Goal: Book appointment/travel/reservation

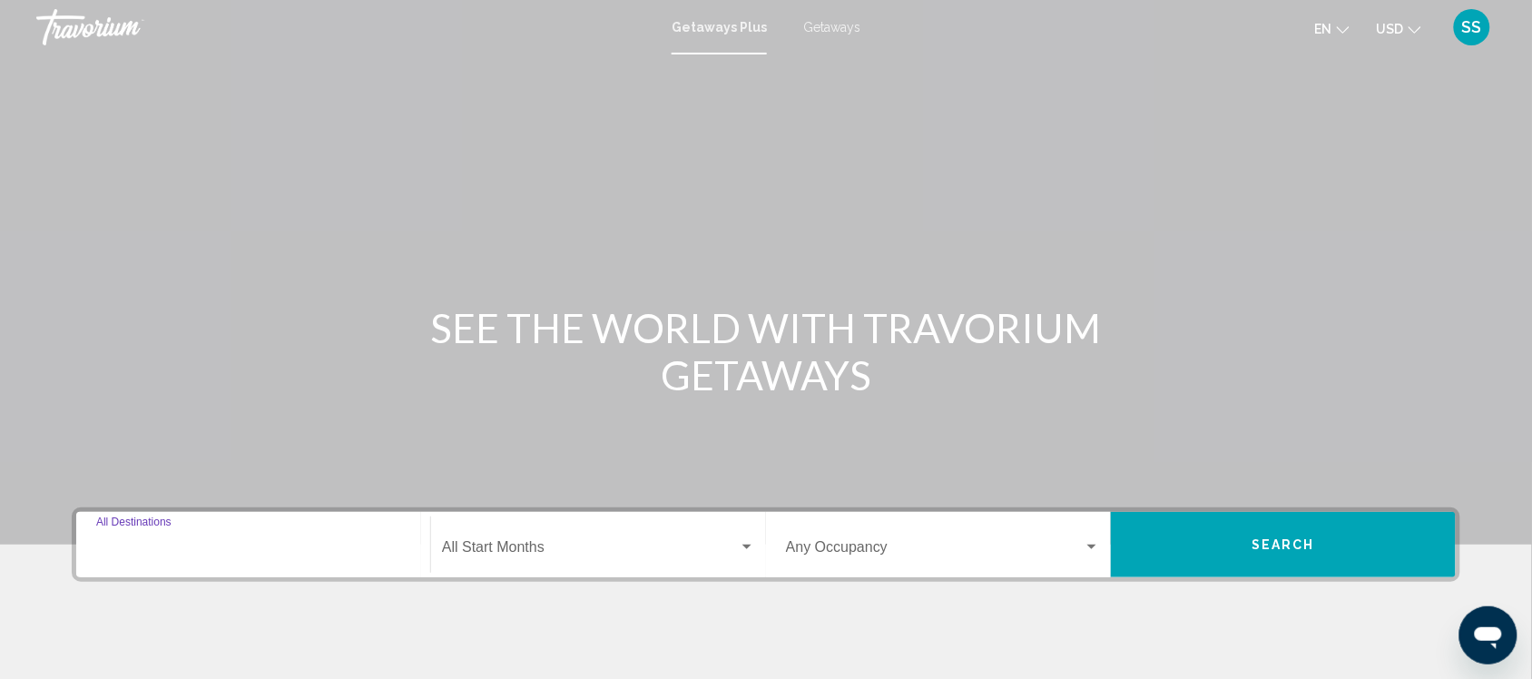
click at [172, 543] on input "Destination All Destinations" at bounding box center [253, 551] width 314 height 16
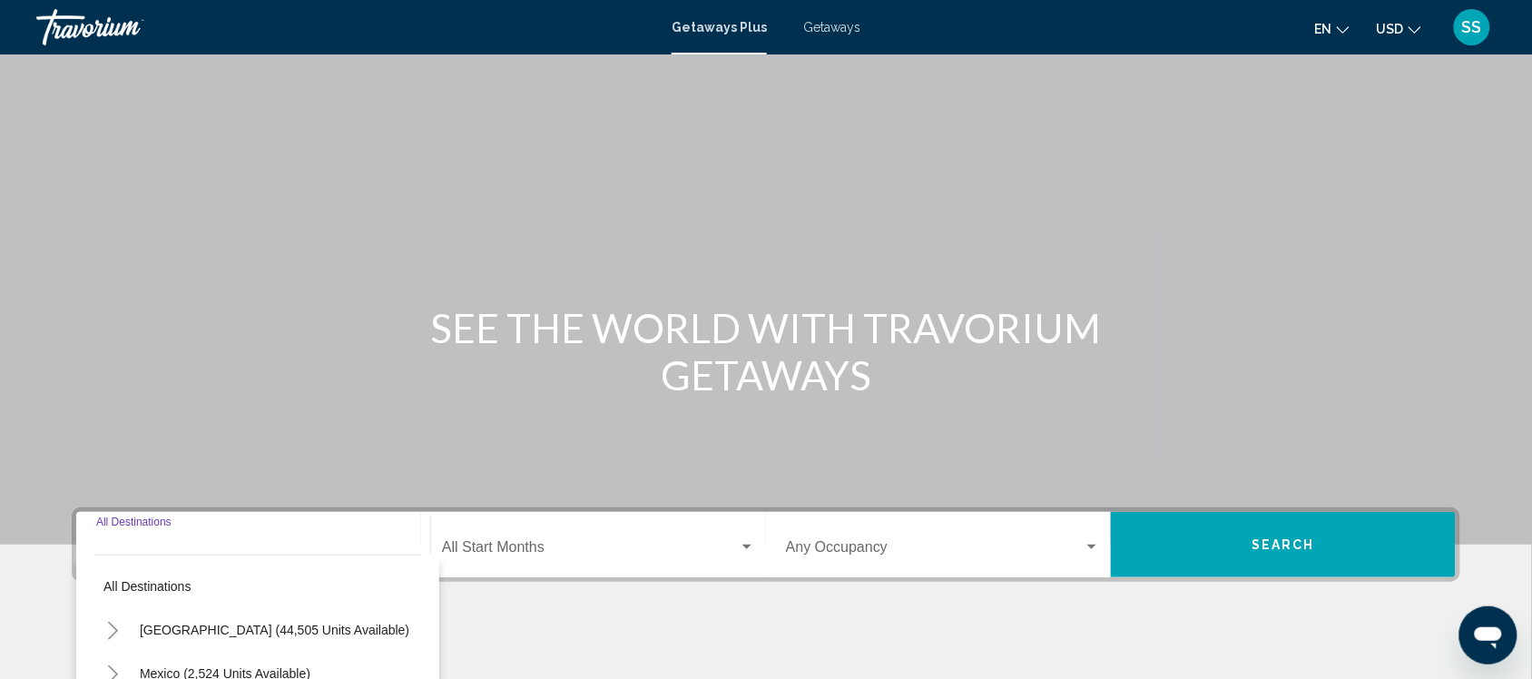
scroll to position [306, 0]
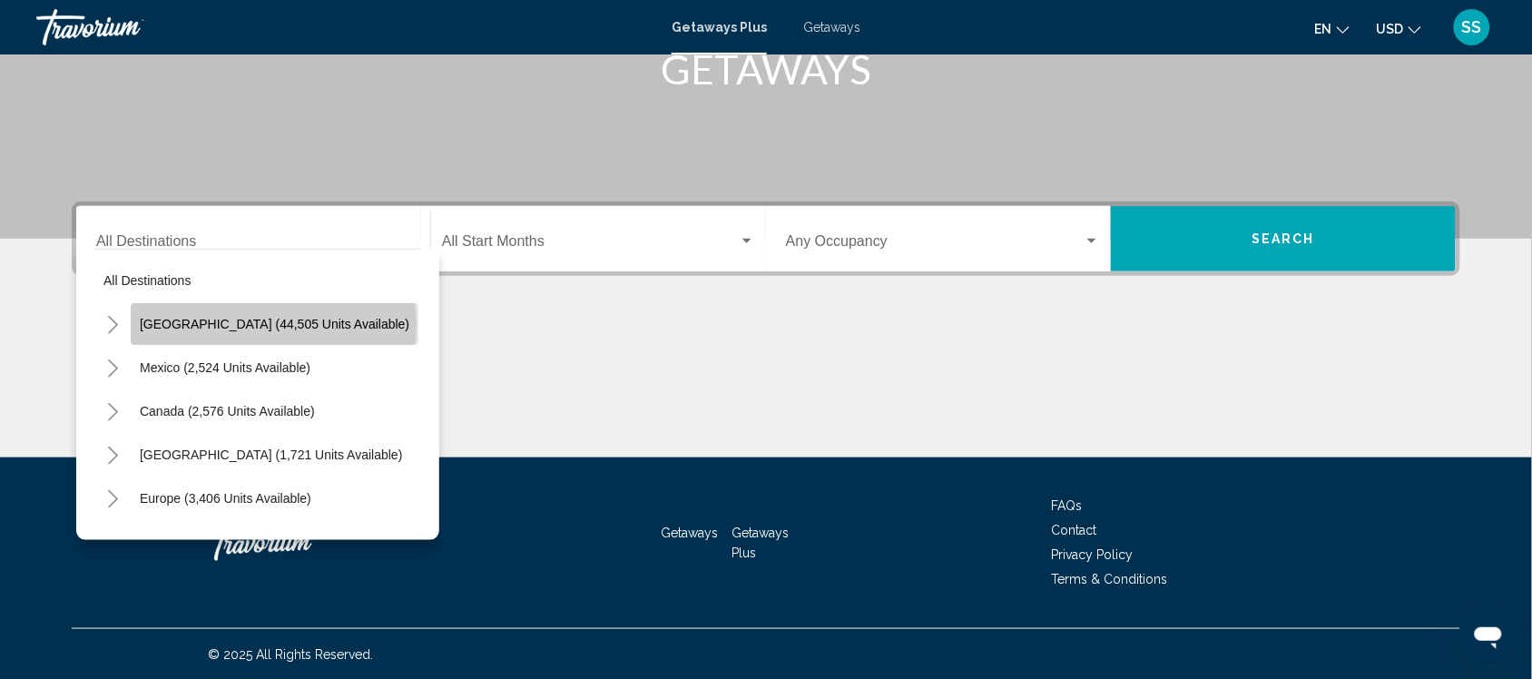
click at [273, 325] on span "[GEOGRAPHIC_DATA] (44,505 units available)" at bounding box center [275, 324] width 270 height 15
type input "**********"
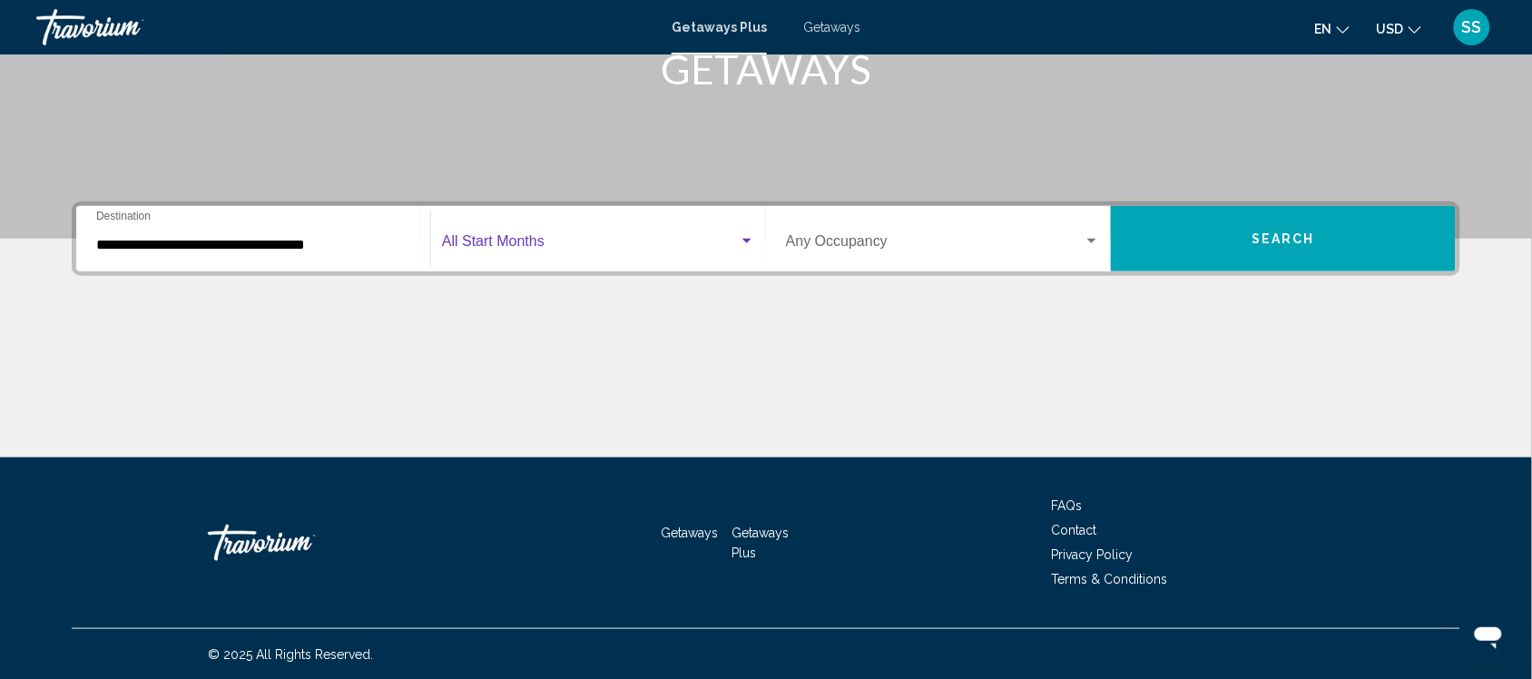
click at [614, 248] on span "Search widget" at bounding box center [590, 245] width 297 height 16
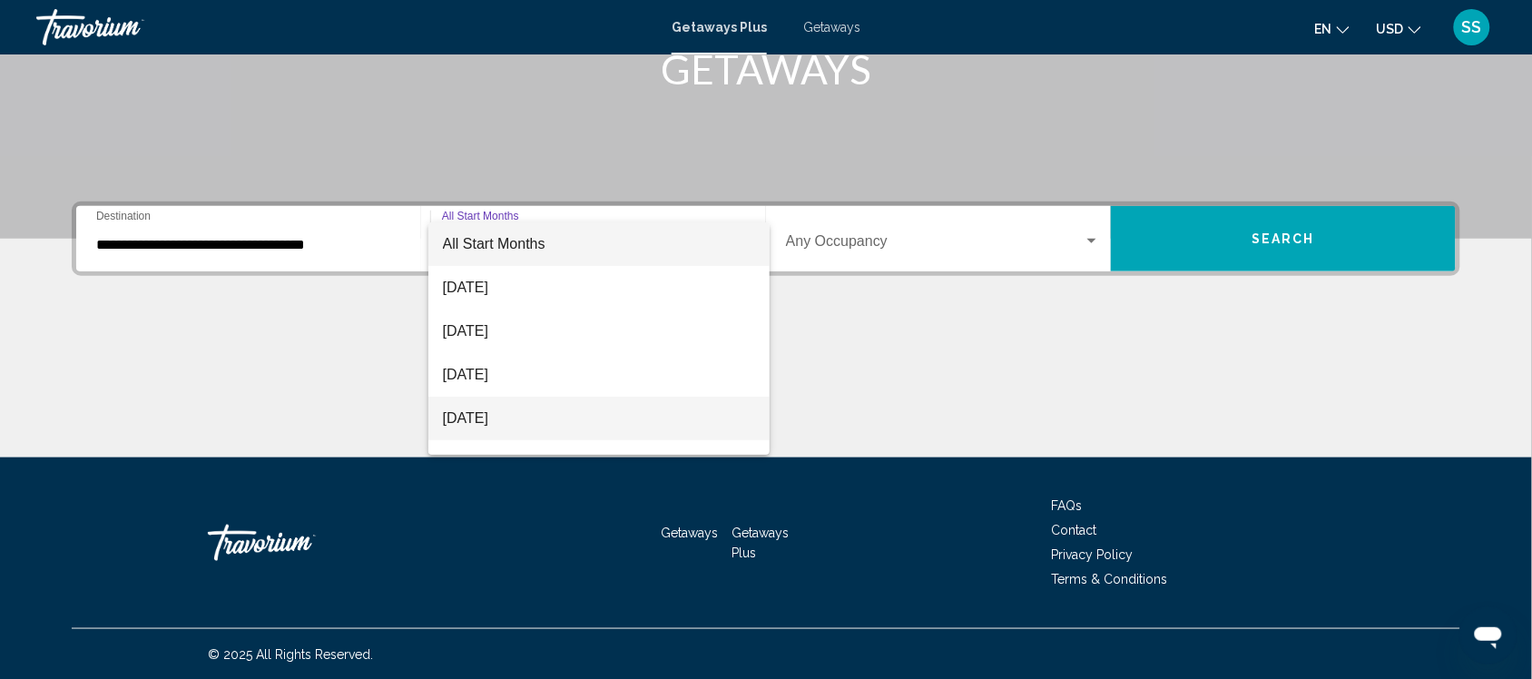
click at [663, 415] on span "[DATE]" at bounding box center [599, 419] width 313 height 44
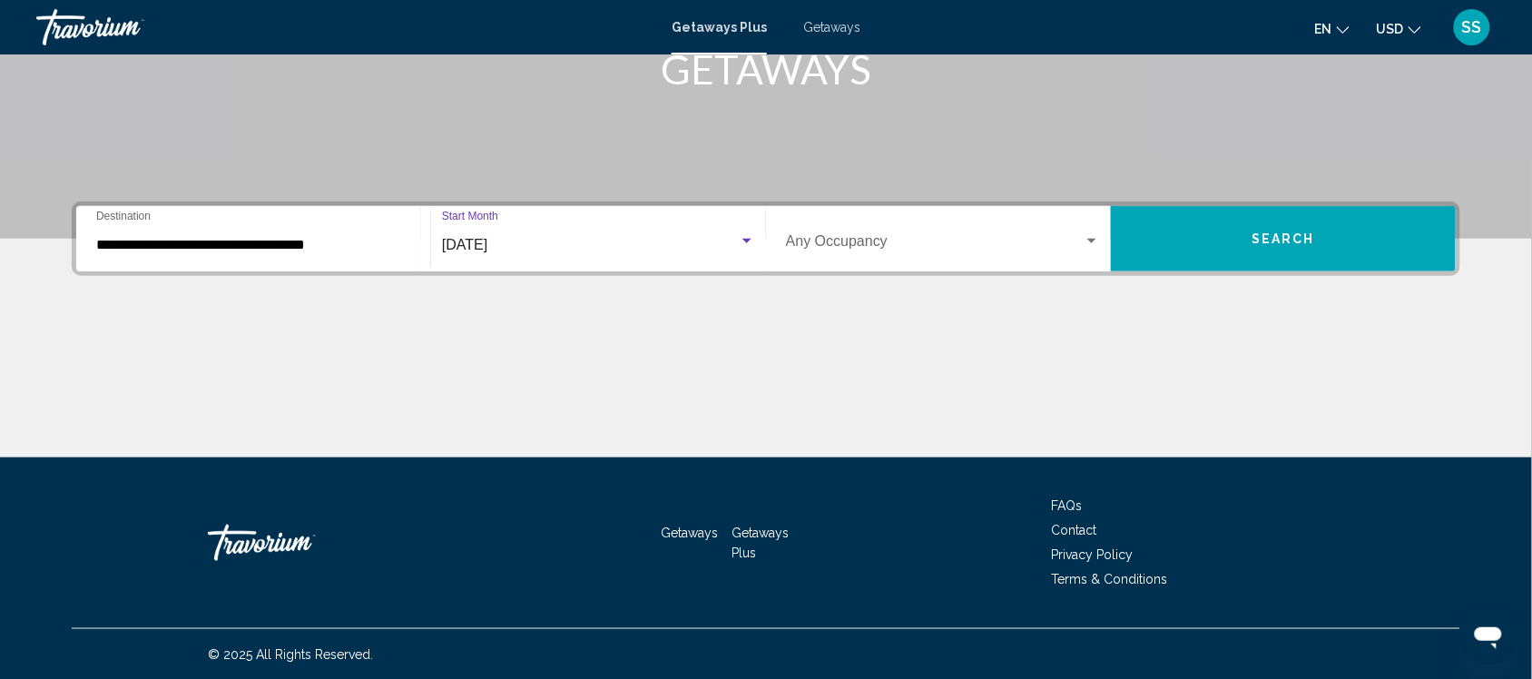
click at [1217, 248] on button "Search" at bounding box center [1283, 238] width 345 height 65
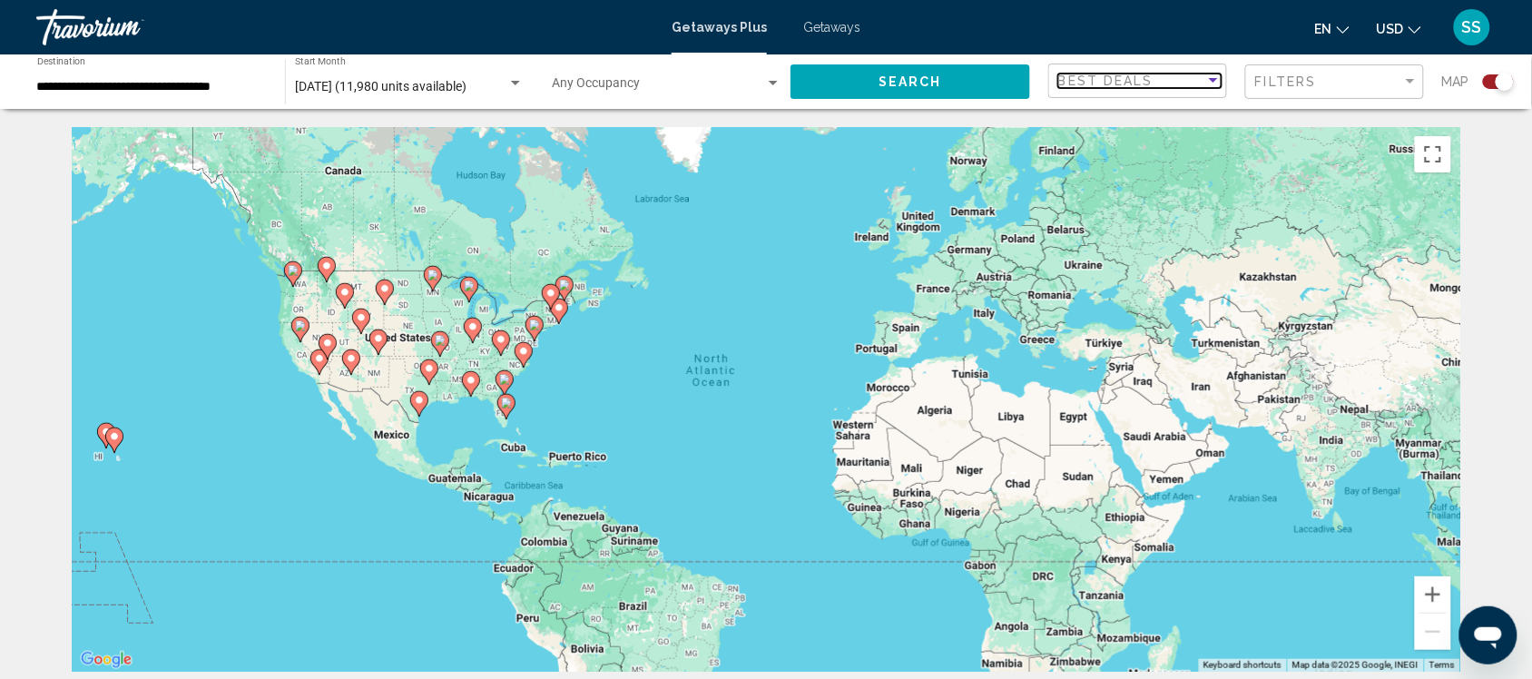
click at [1217, 74] on div "Sort by" at bounding box center [1214, 81] width 16 height 15
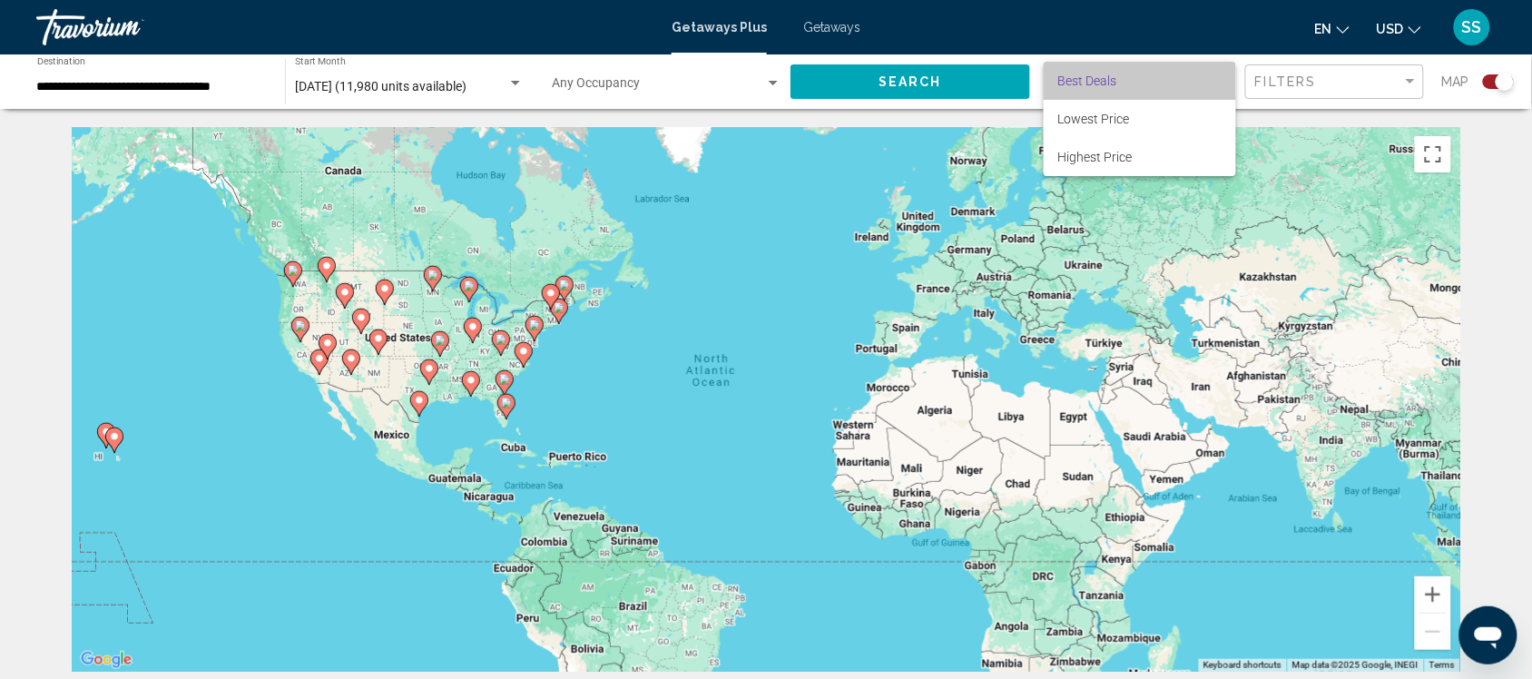
click at [1217, 74] on span "Best Deals" at bounding box center [1140, 81] width 163 height 38
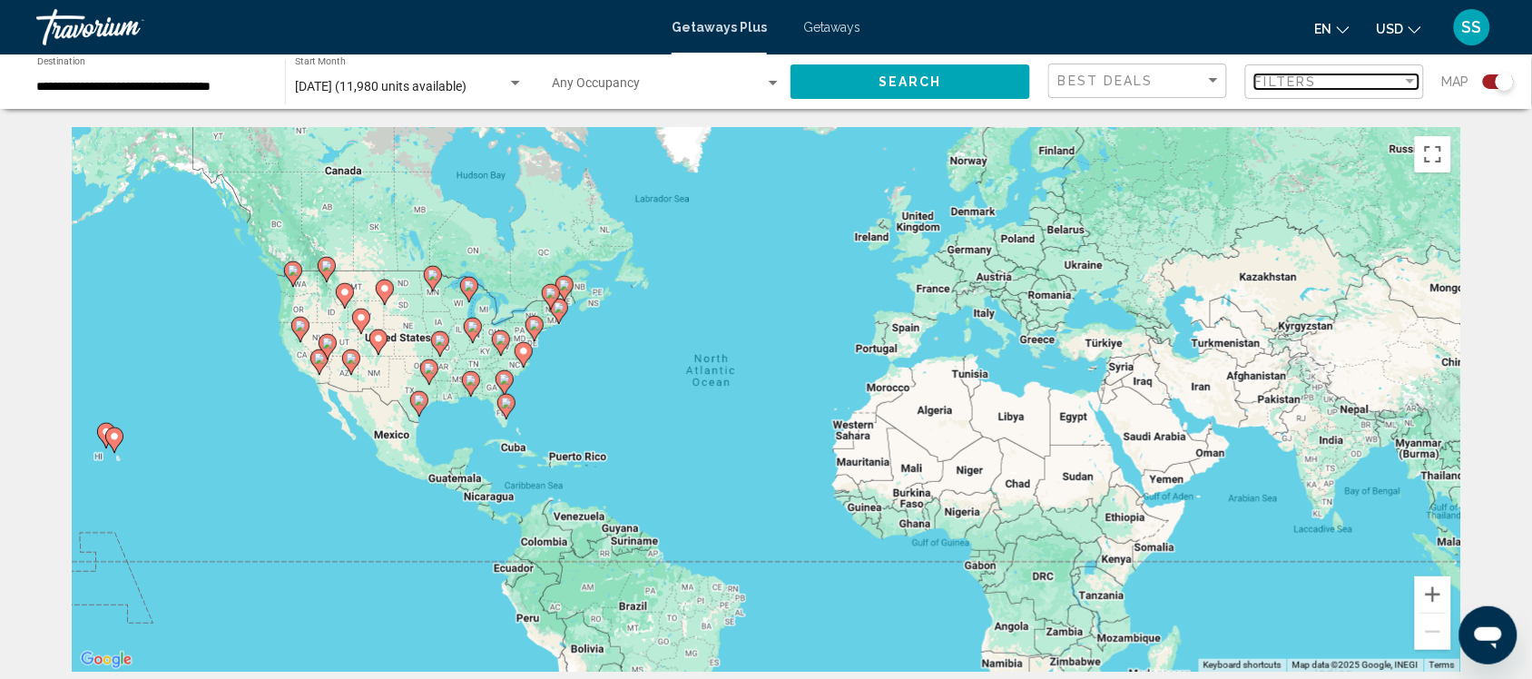
click at [1413, 77] on div "Filter" at bounding box center [1411, 81] width 16 height 15
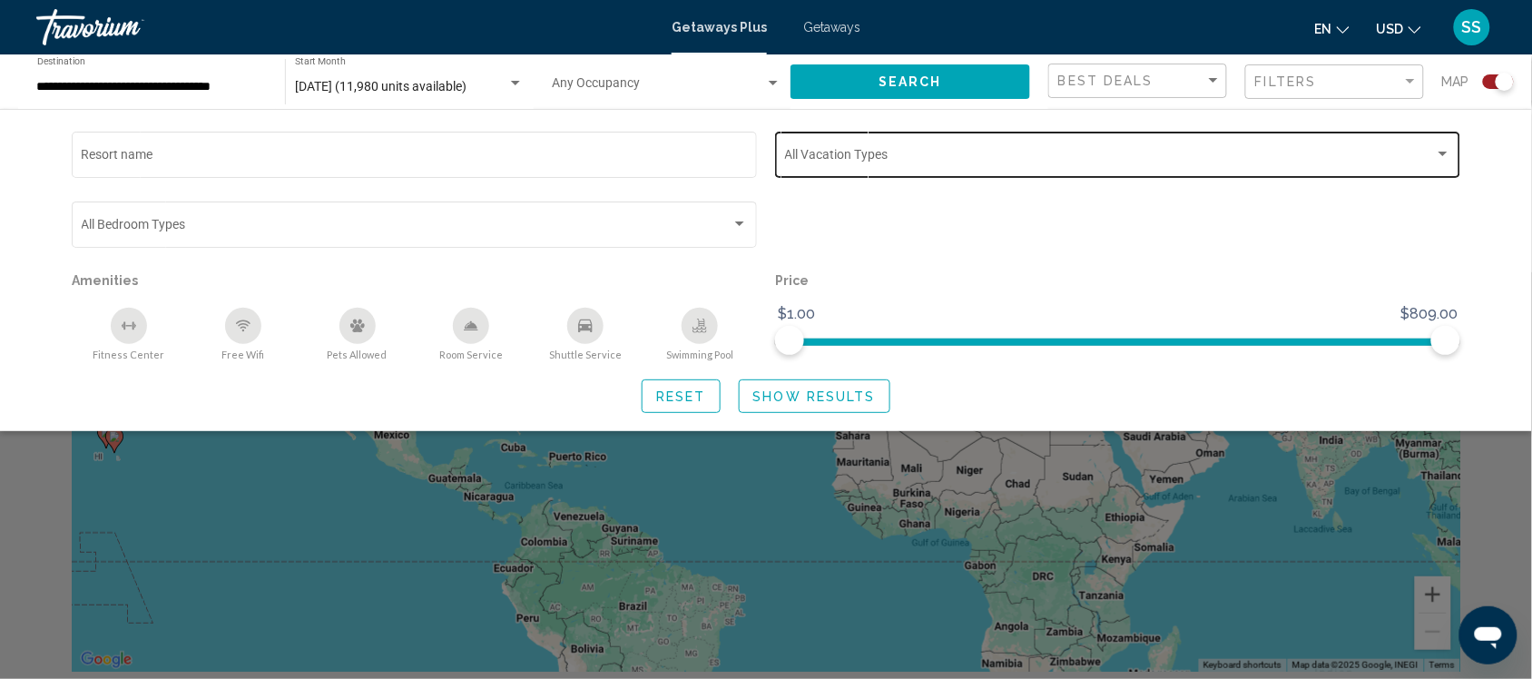
click at [1440, 150] on div "Search widget" at bounding box center [1443, 154] width 16 height 15
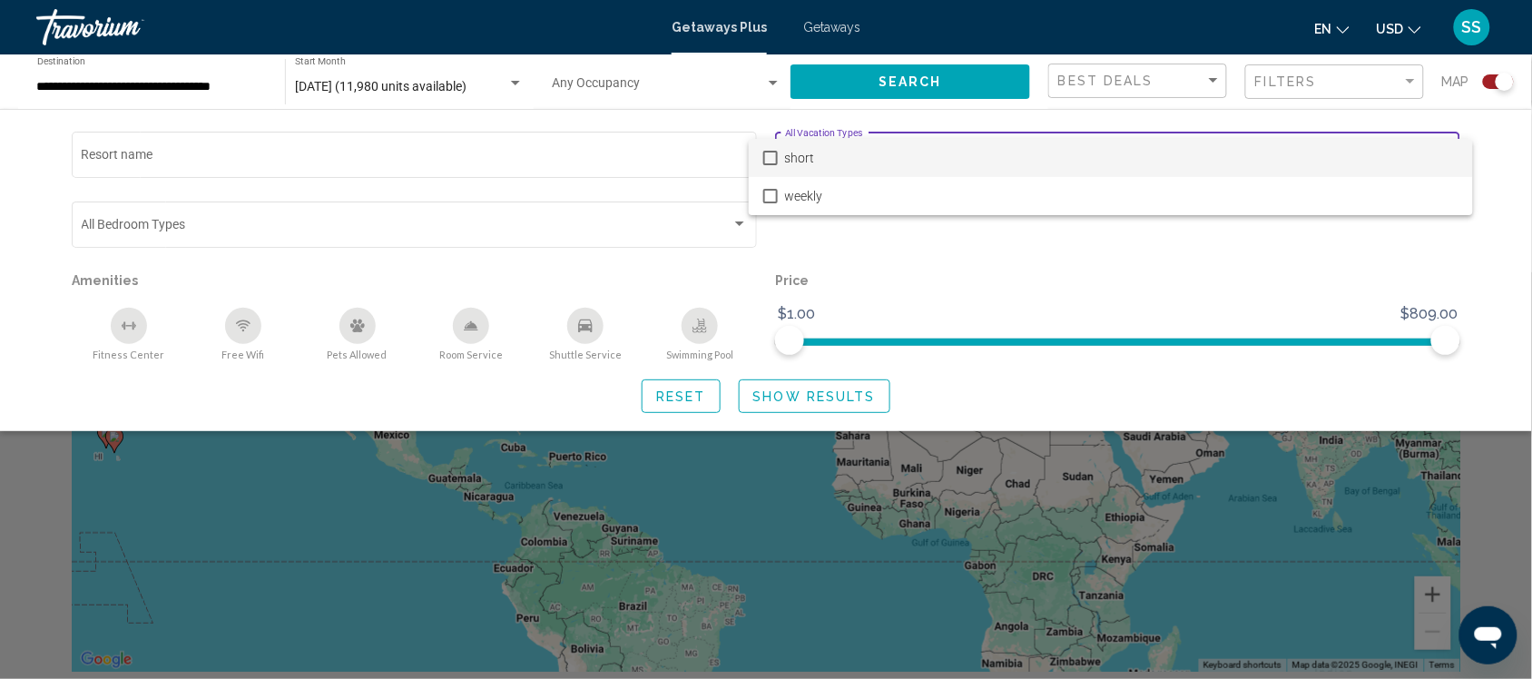
click at [1440, 150] on span "short" at bounding box center [1122, 158] width 674 height 38
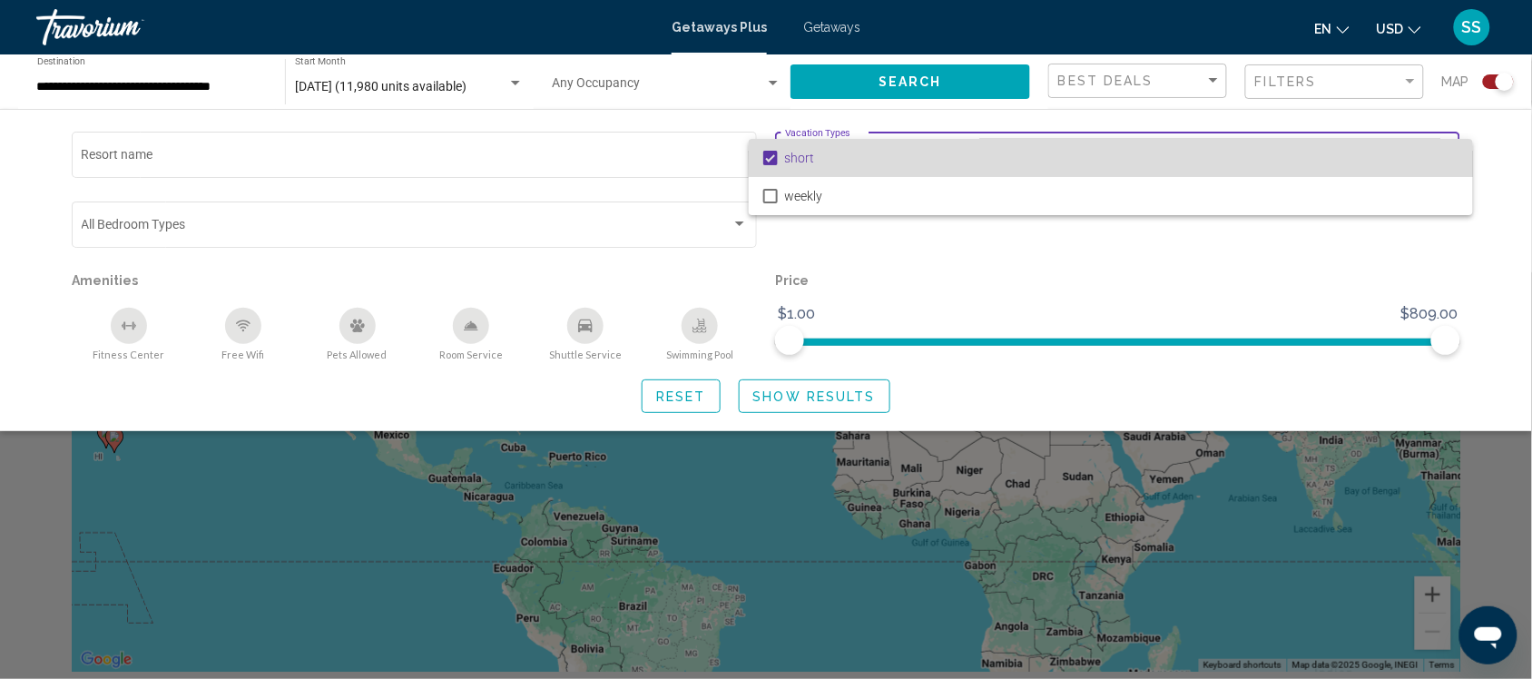
click at [1440, 150] on span "short" at bounding box center [1122, 158] width 674 height 38
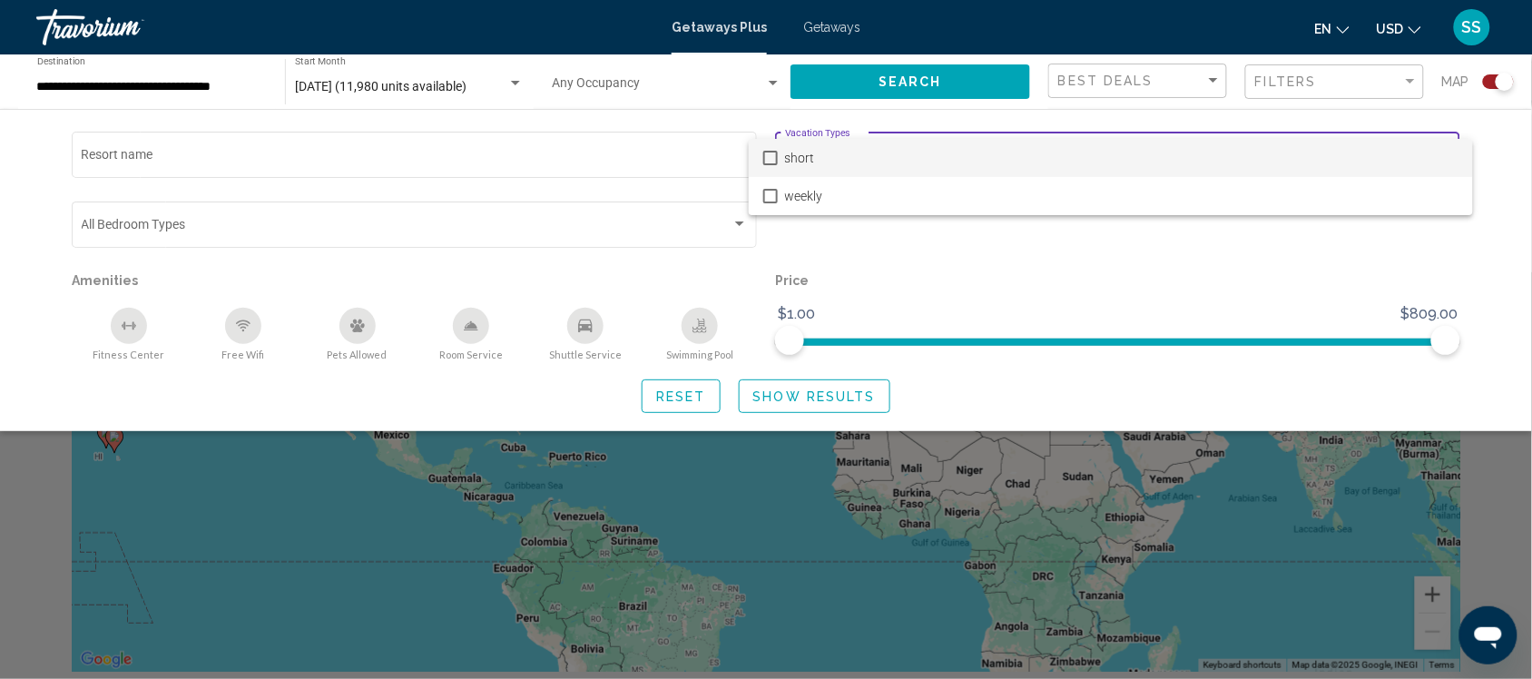
click at [1195, 500] on div at bounding box center [766, 339] width 1532 height 679
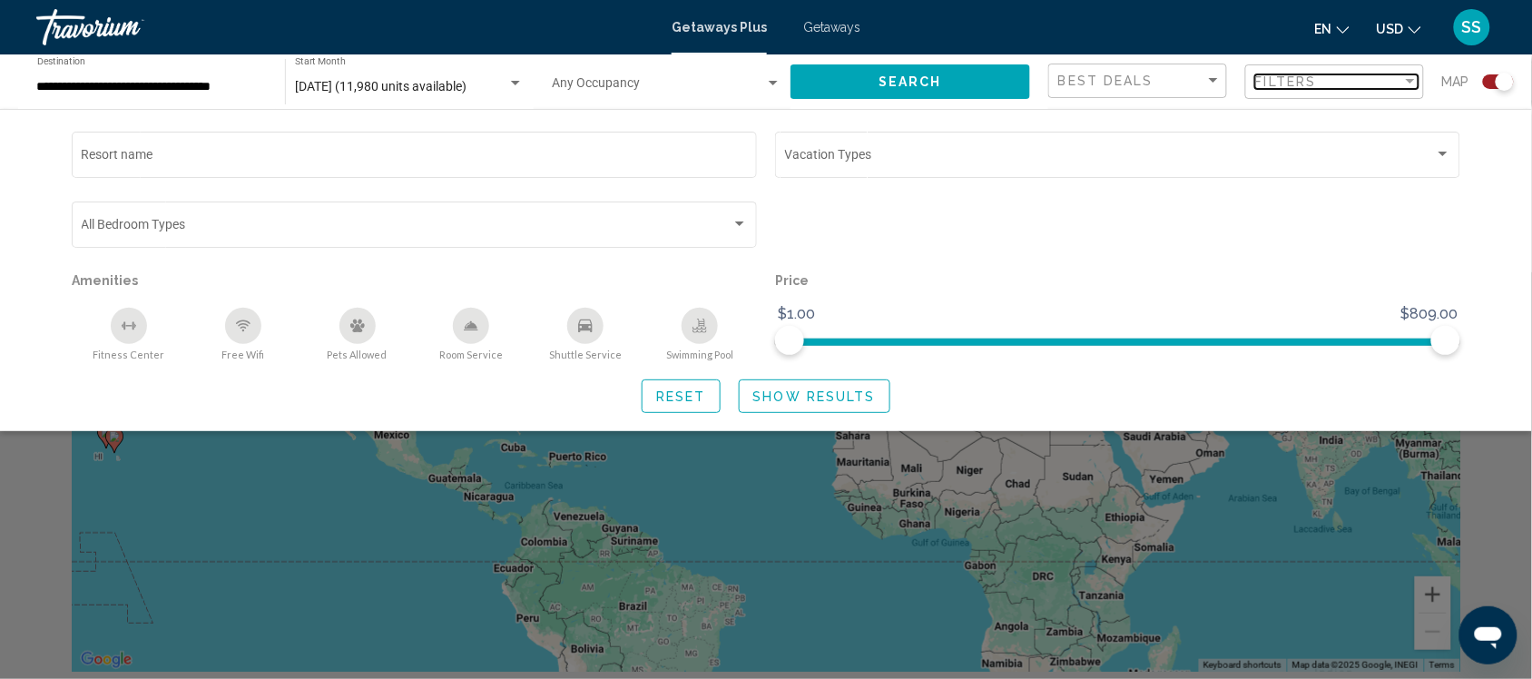
click at [1413, 83] on div "Filter" at bounding box center [1410, 81] width 9 height 5
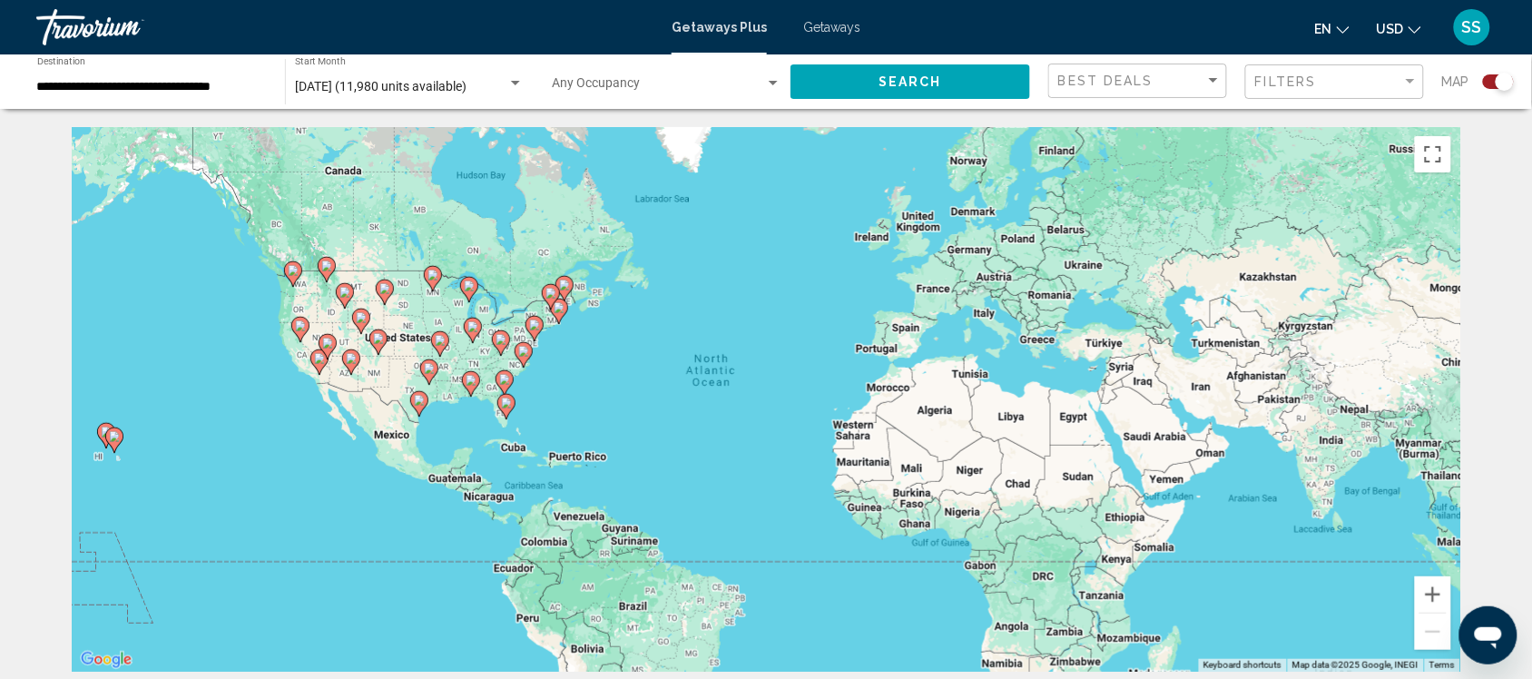
click at [382, 386] on div "To activate drag with keyboard, press Alt + Enter. Once in keyboard drag state,…" at bounding box center [766, 399] width 1389 height 545
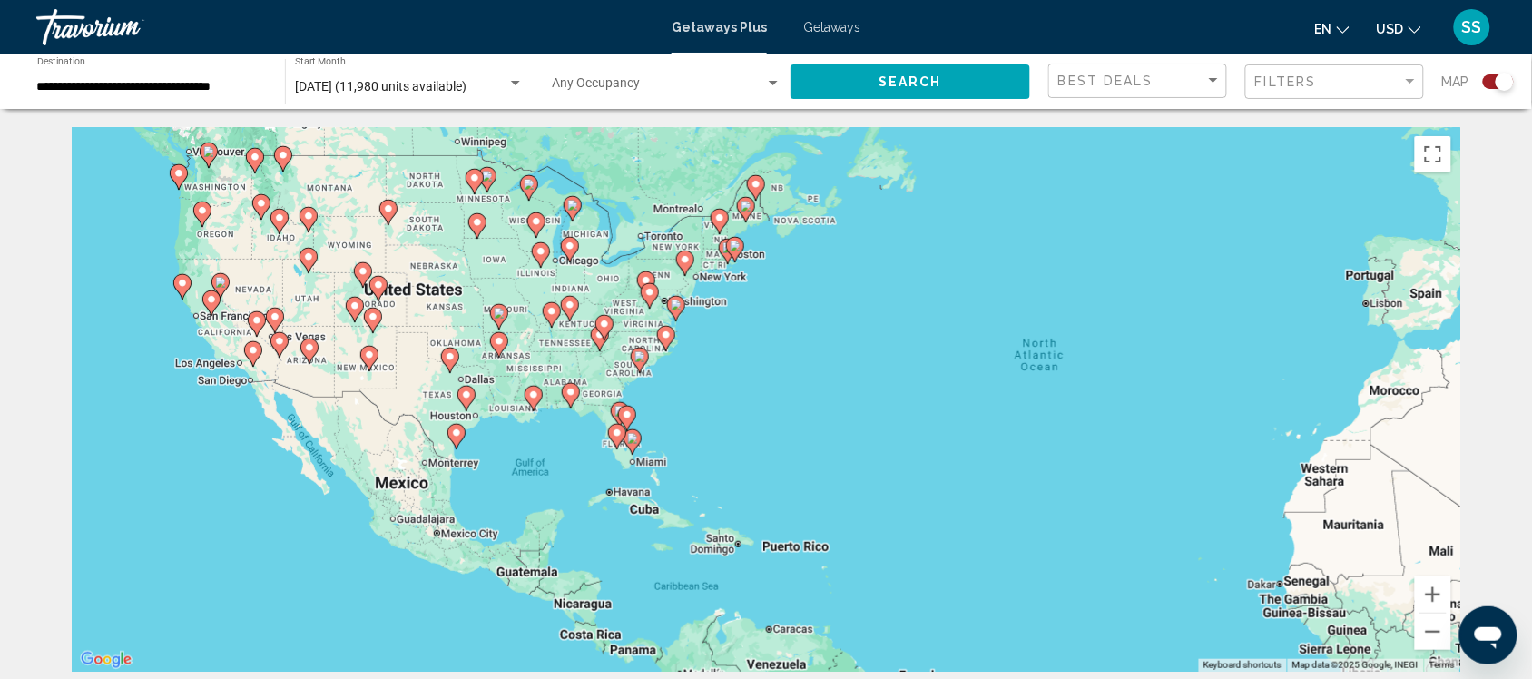
click at [382, 386] on div "To activate drag with keyboard, press Alt + Enter. Once in keyboard drag state,…" at bounding box center [766, 399] width 1389 height 545
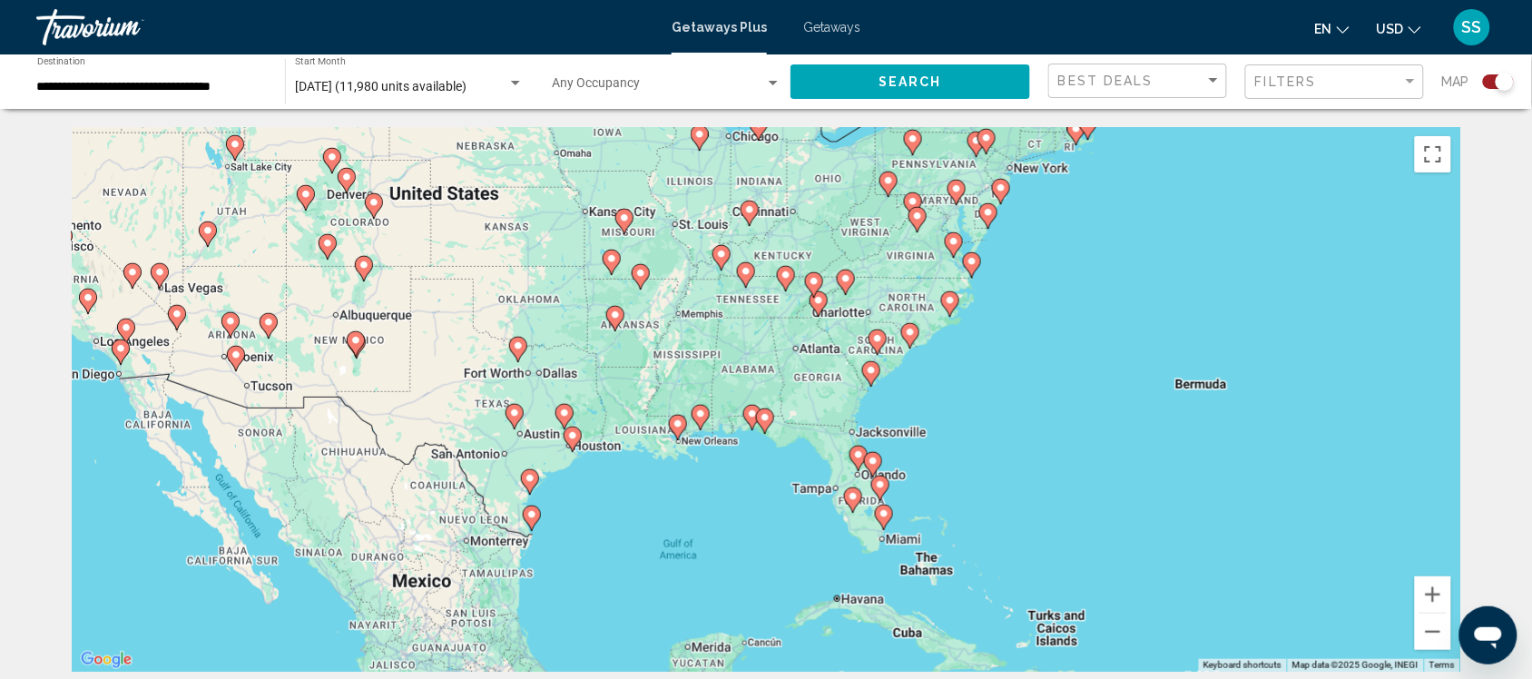
click at [745, 304] on div "To activate drag with keyboard, press Alt + Enter. Once in keyboard drag state,…" at bounding box center [766, 399] width 1389 height 545
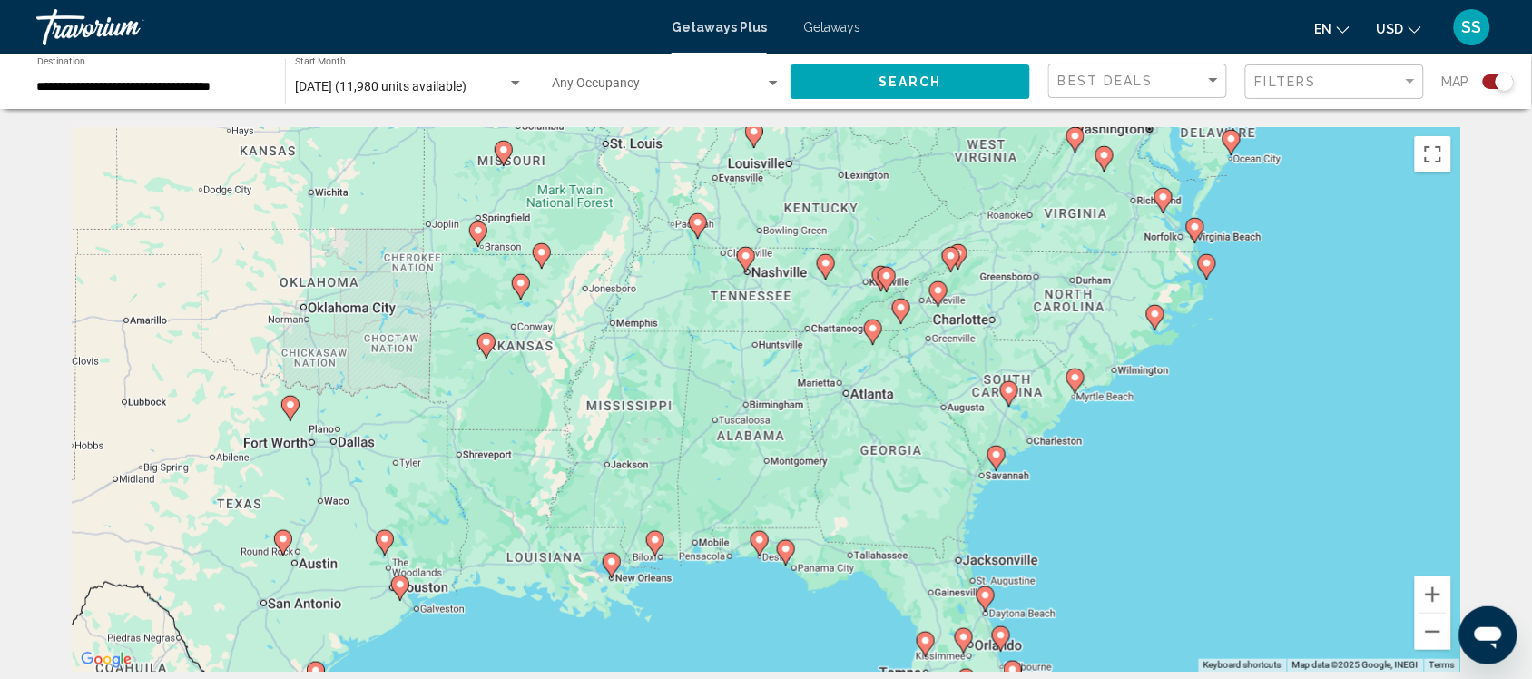
click at [745, 304] on div "To activate drag with keyboard, press Alt + Enter. Once in keyboard drag state,…" at bounding box center [766, 399] width 1389 height 545
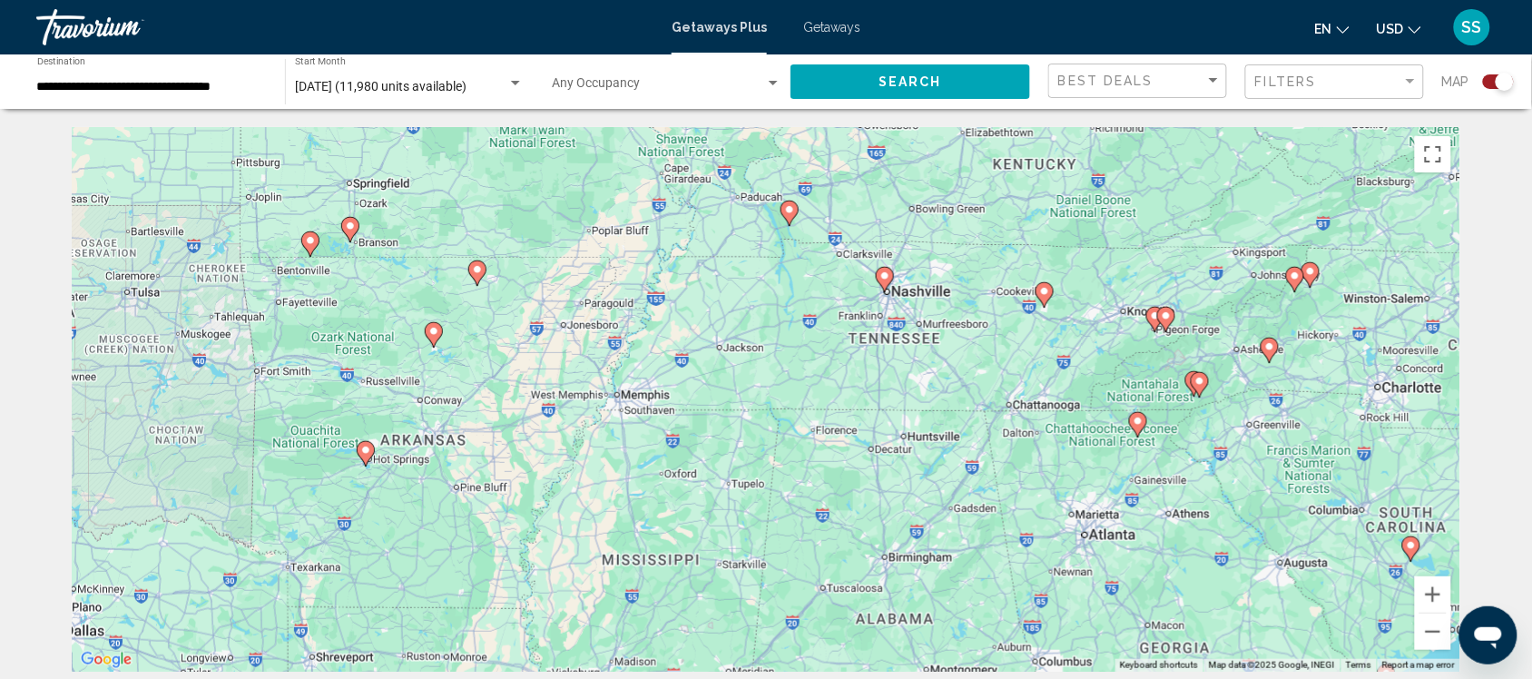
drag, startPoint x: 602, startPoint y: 320, endPoint x: 750, endPoint y: 372, distance: 156.8
click at [750, 372] on div "To activate drag with keyboard, press Alt + Enter. Once in keyboard drag state,…" at bounding box center [766, 399] width 1389 height 545
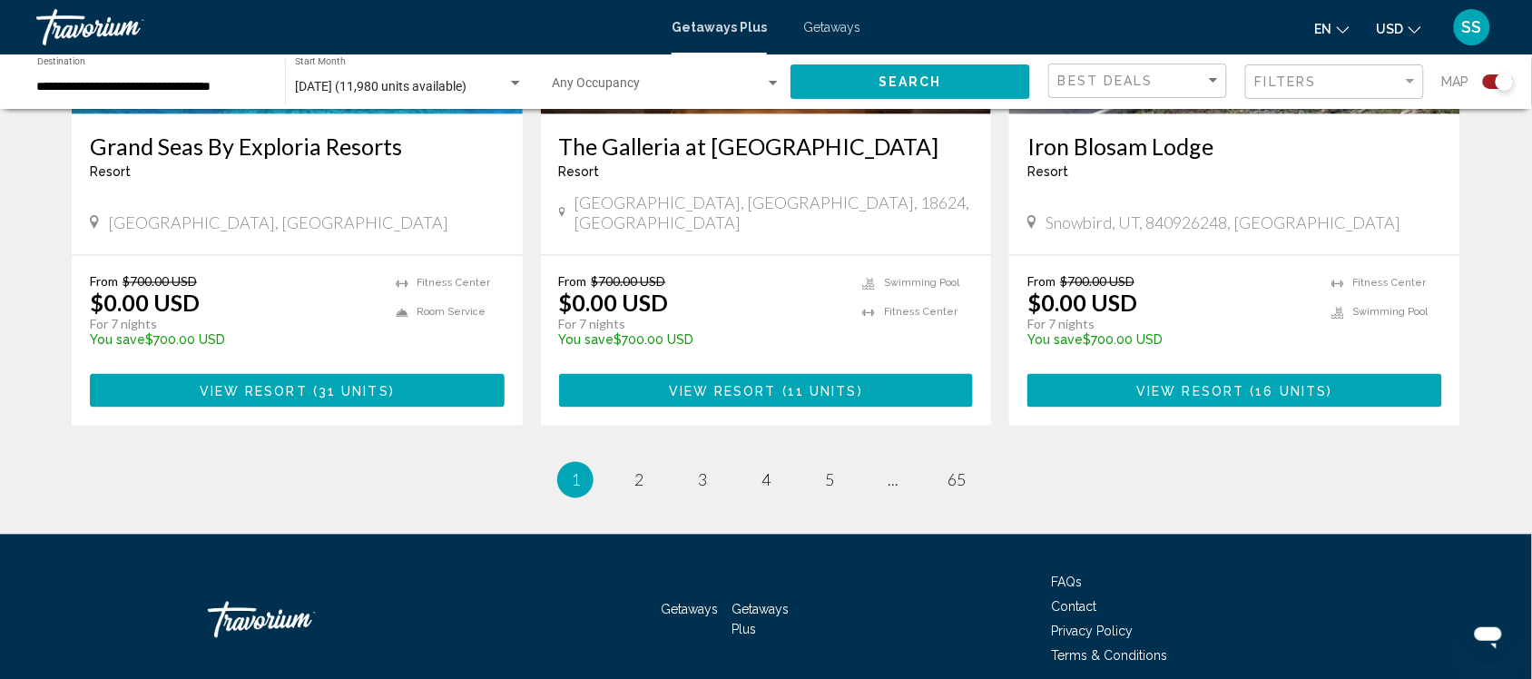
scroll to position [2817, 0]
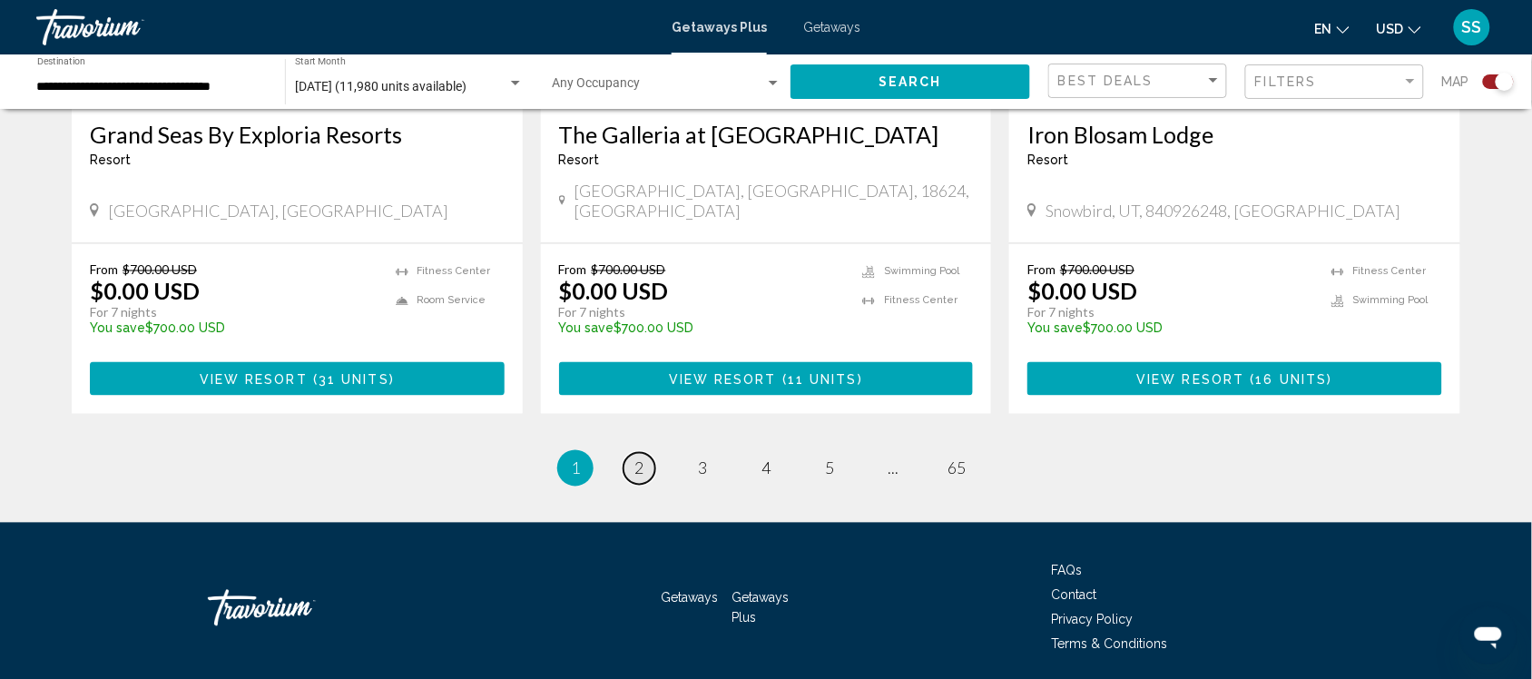
click at [642, 458] on span "2" at bounding box center [639, 468] width 9 height 20
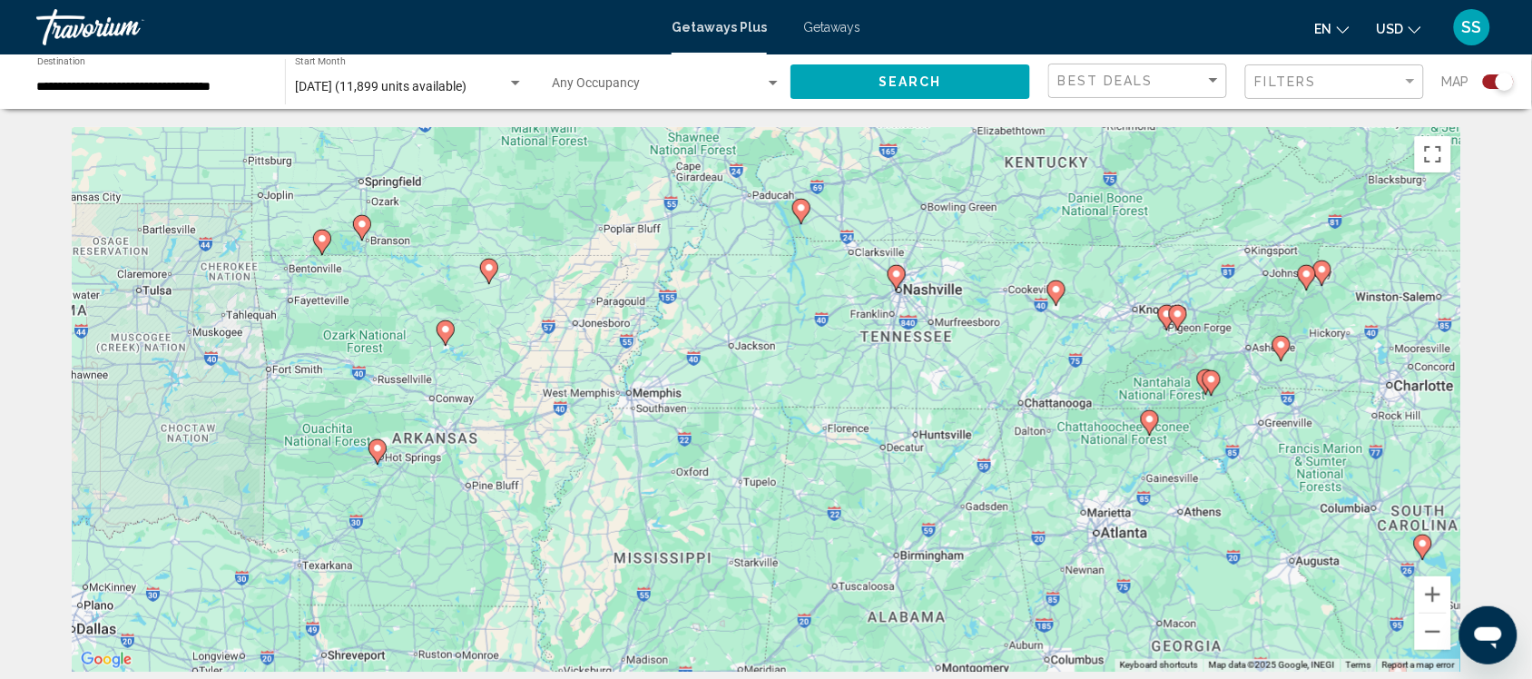
click at [1503, 80] on div "Search widget" at bounding box center [1505, 82] width 18 height 18
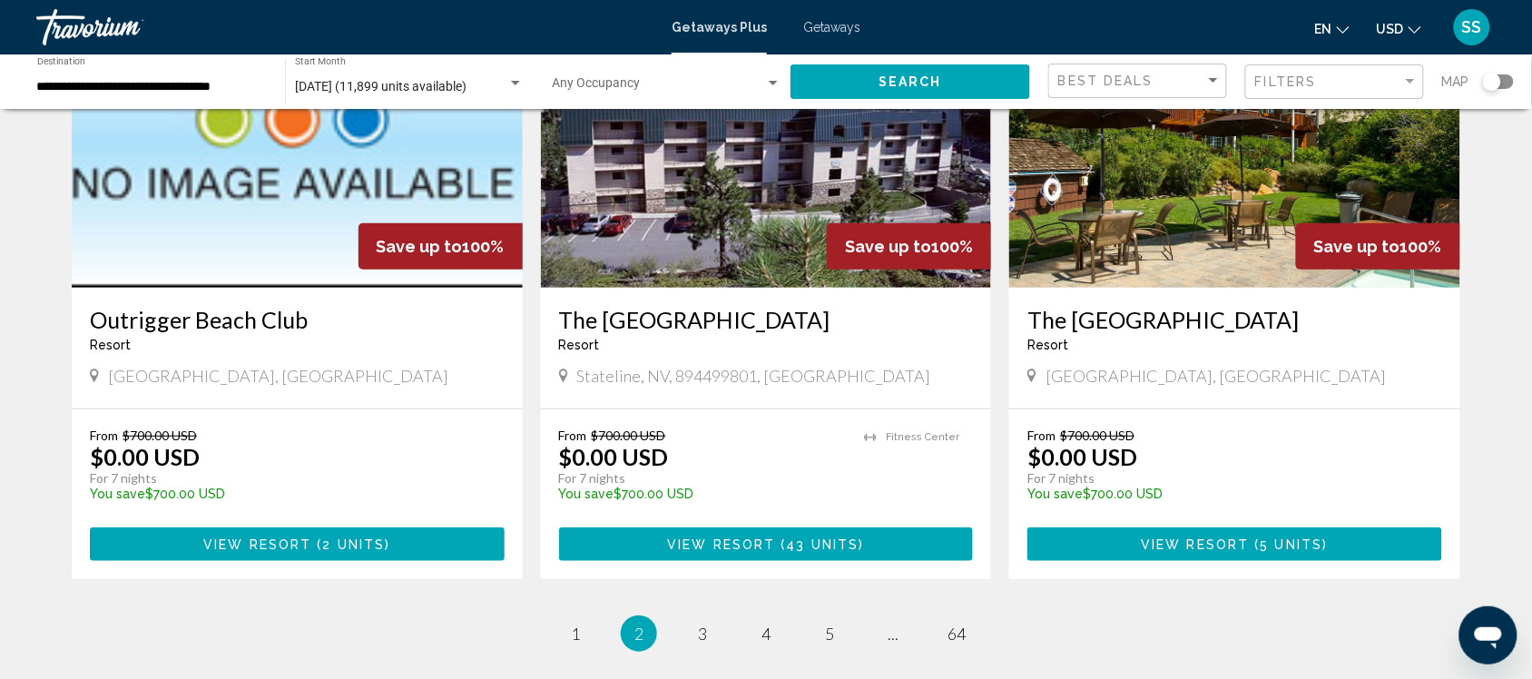
scroll to position [2152, 0]
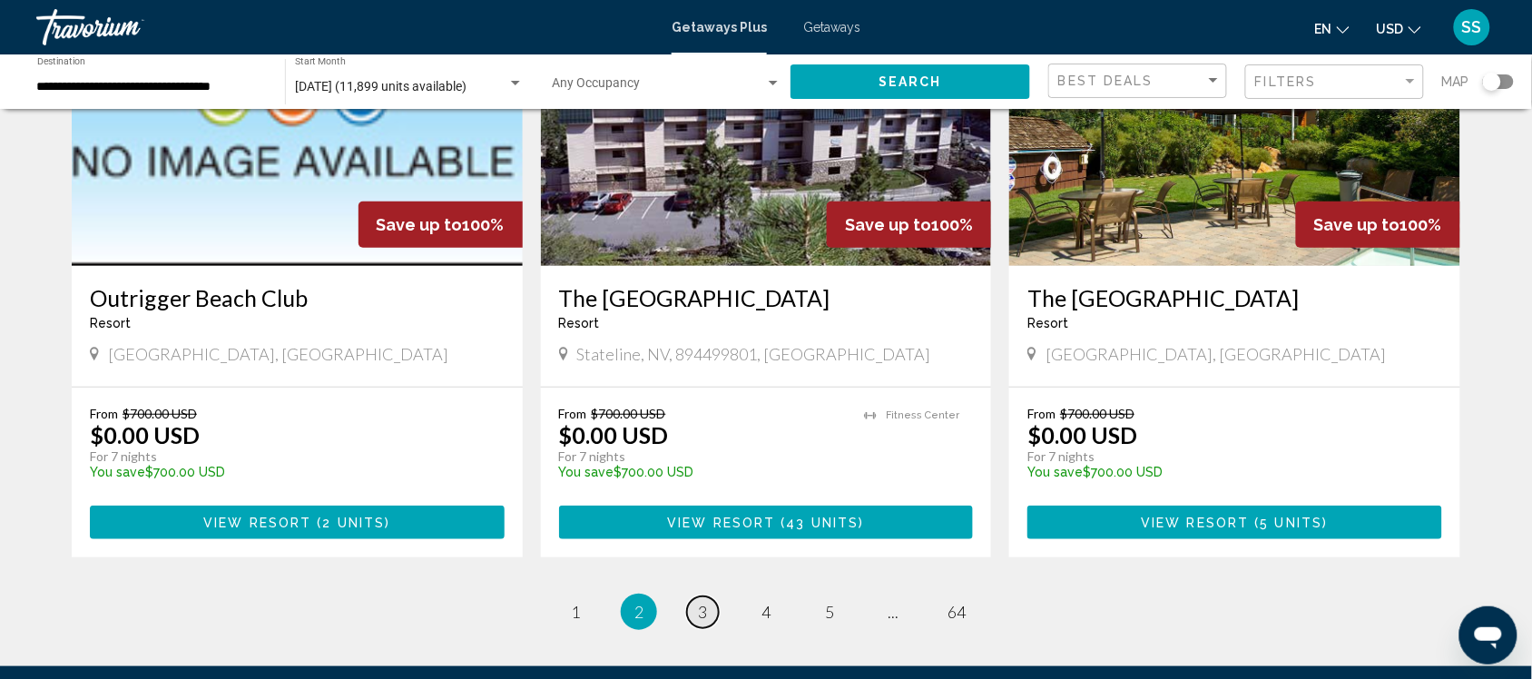
click at [698, 602] on span "3" at bounding box center [702, 612] width 9 height 20
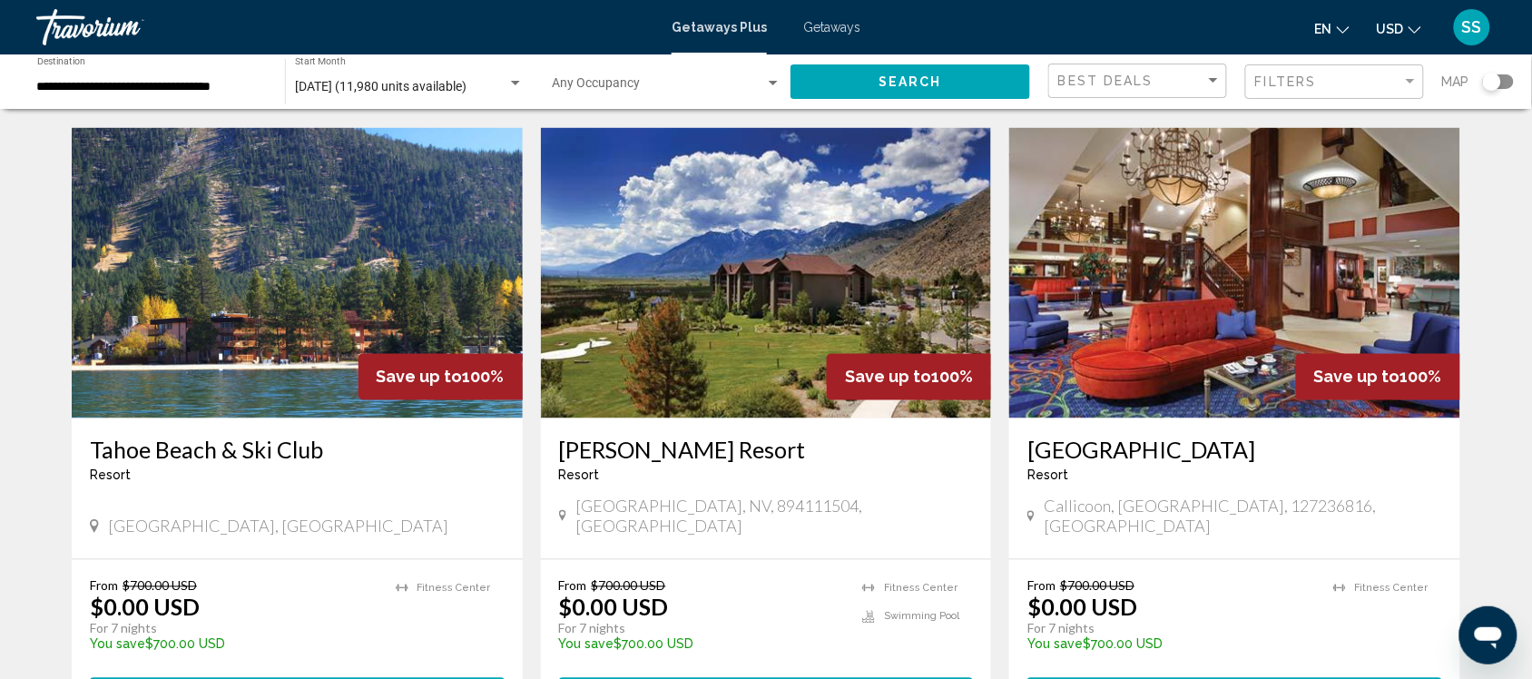
scroll to position [711, 0]
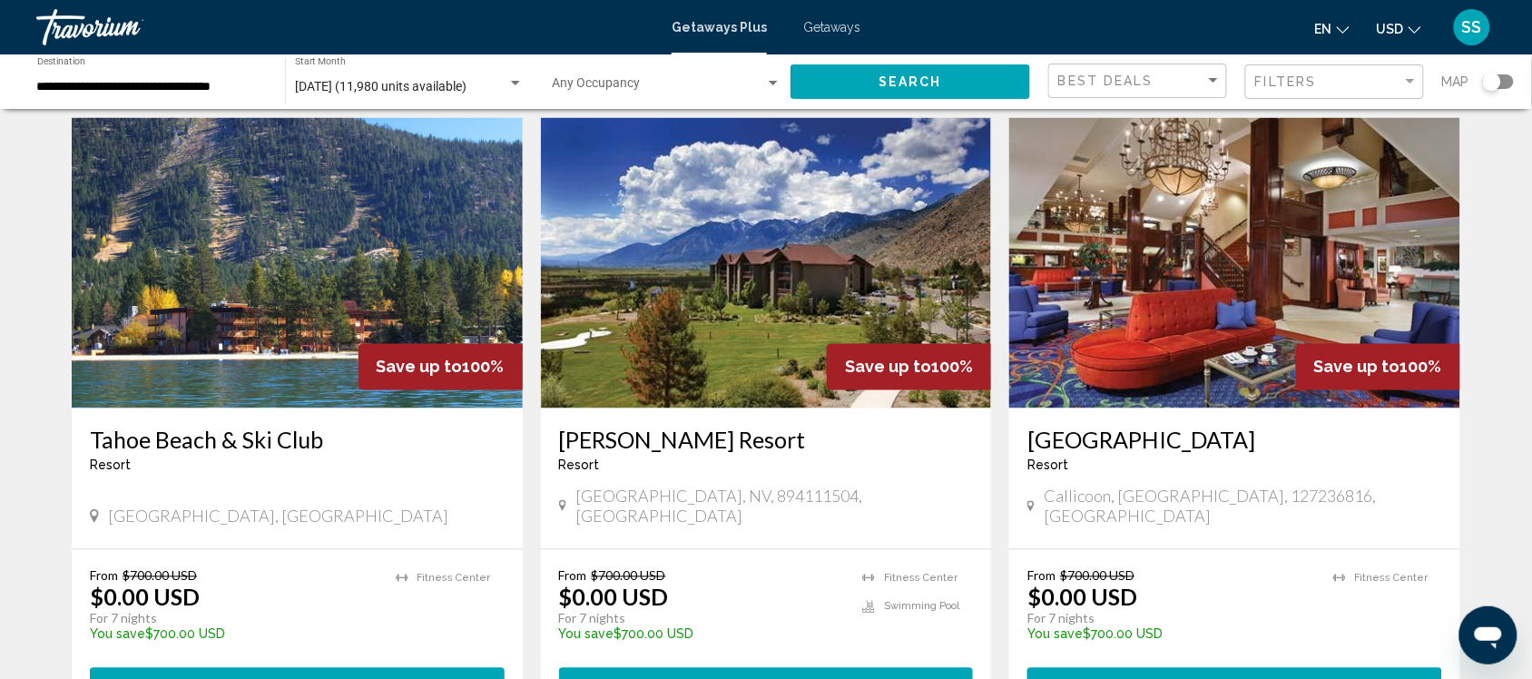
click at [225, 228] on img "Main content" at bounding box center [297, 263] width 451 height 291
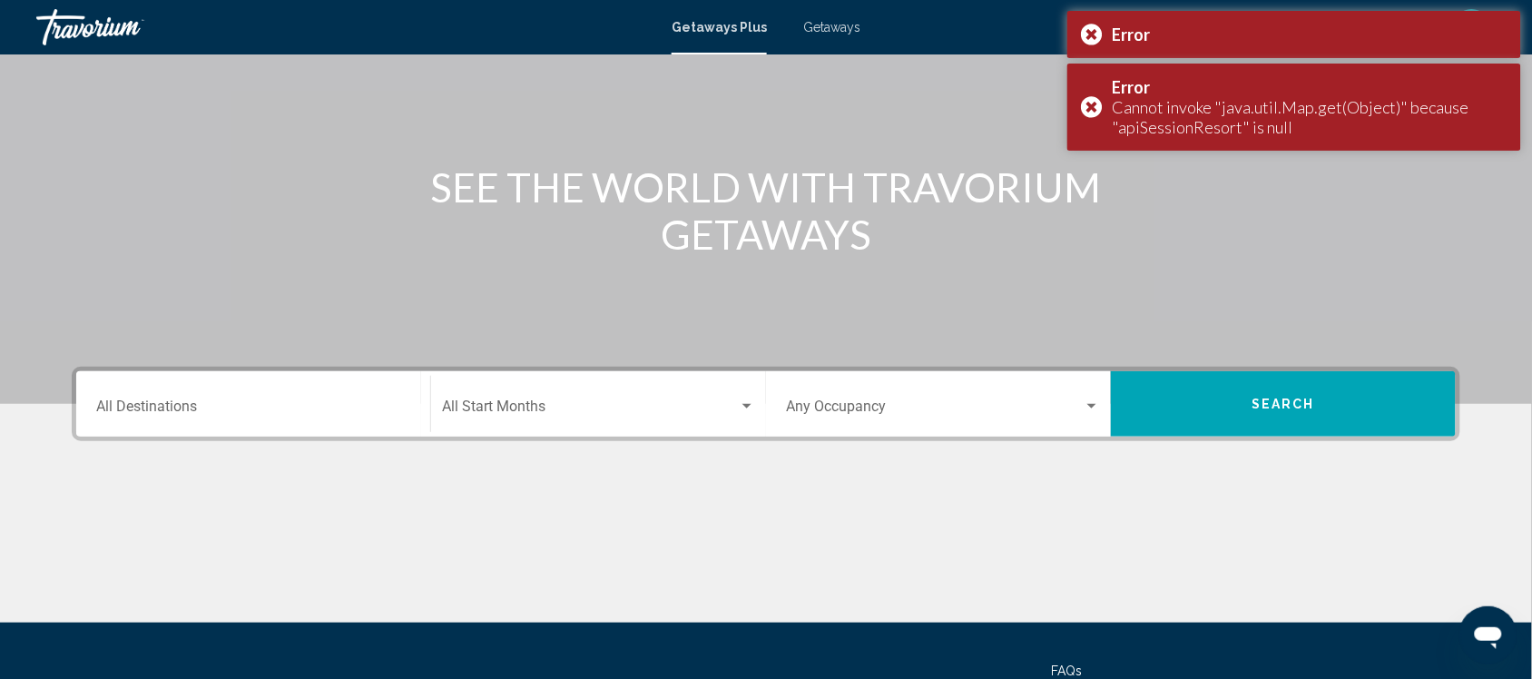
scroll to position [143, 0]
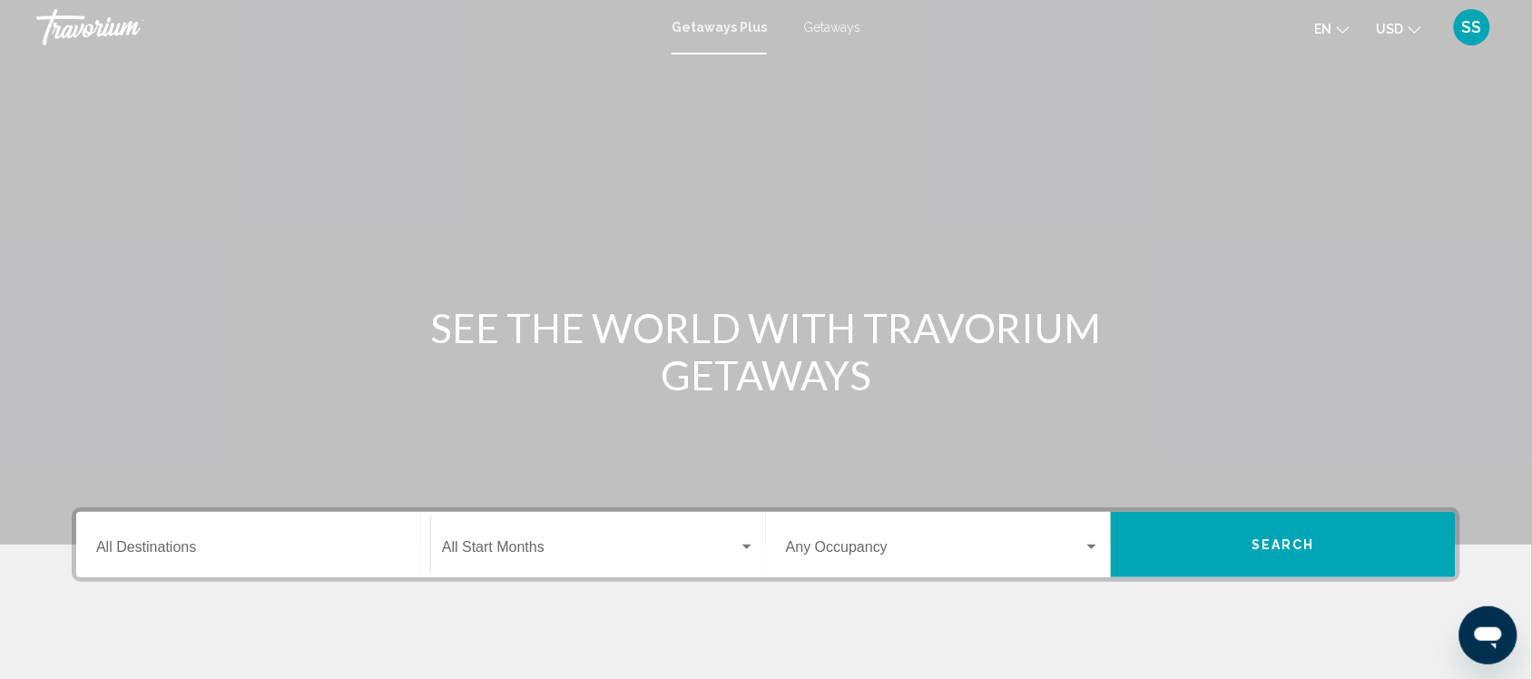
click at [813, 27] on span "Getaways" at bounding box center [831, 27] width 57 height 15
click at [207, 576] on mat-form-field "Destination All Destinations" at bounding box center [253, 545] width 336 height 64
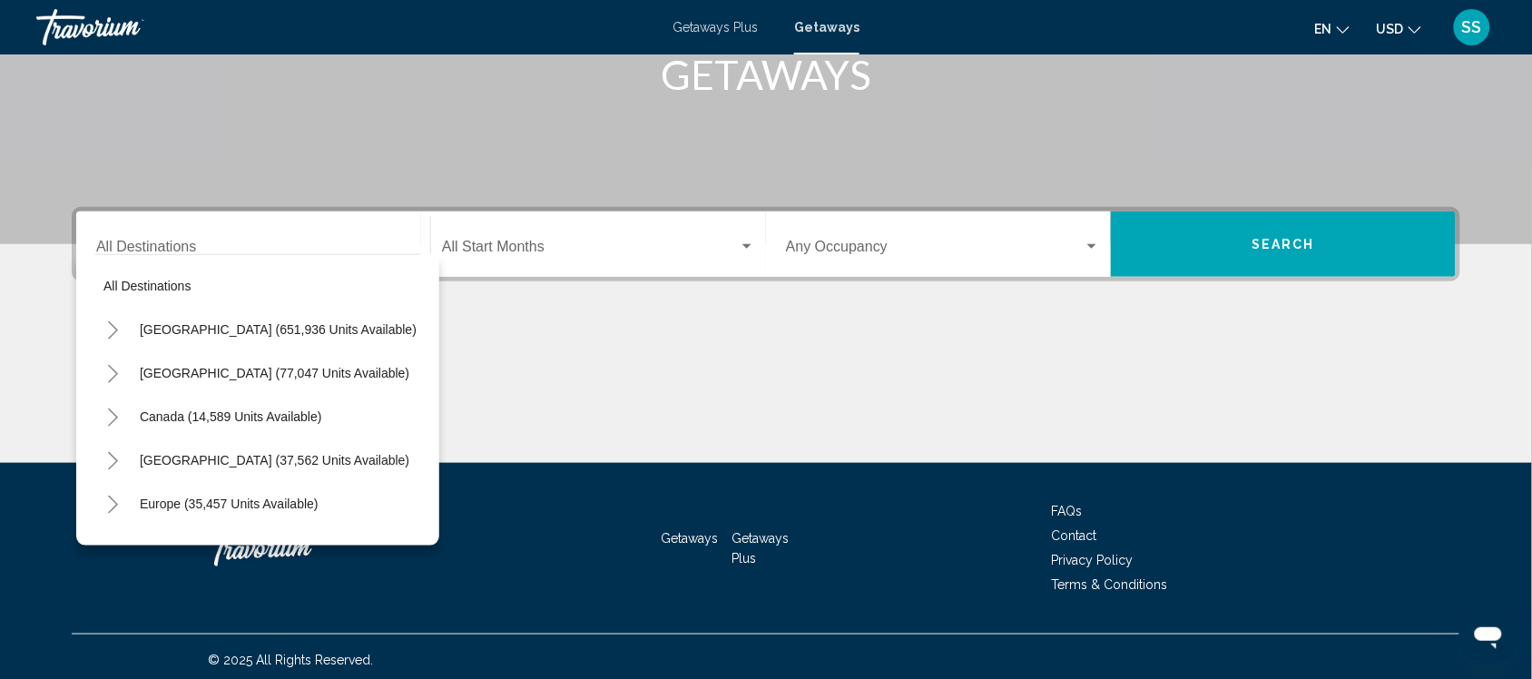
scroll to position [306, 0]
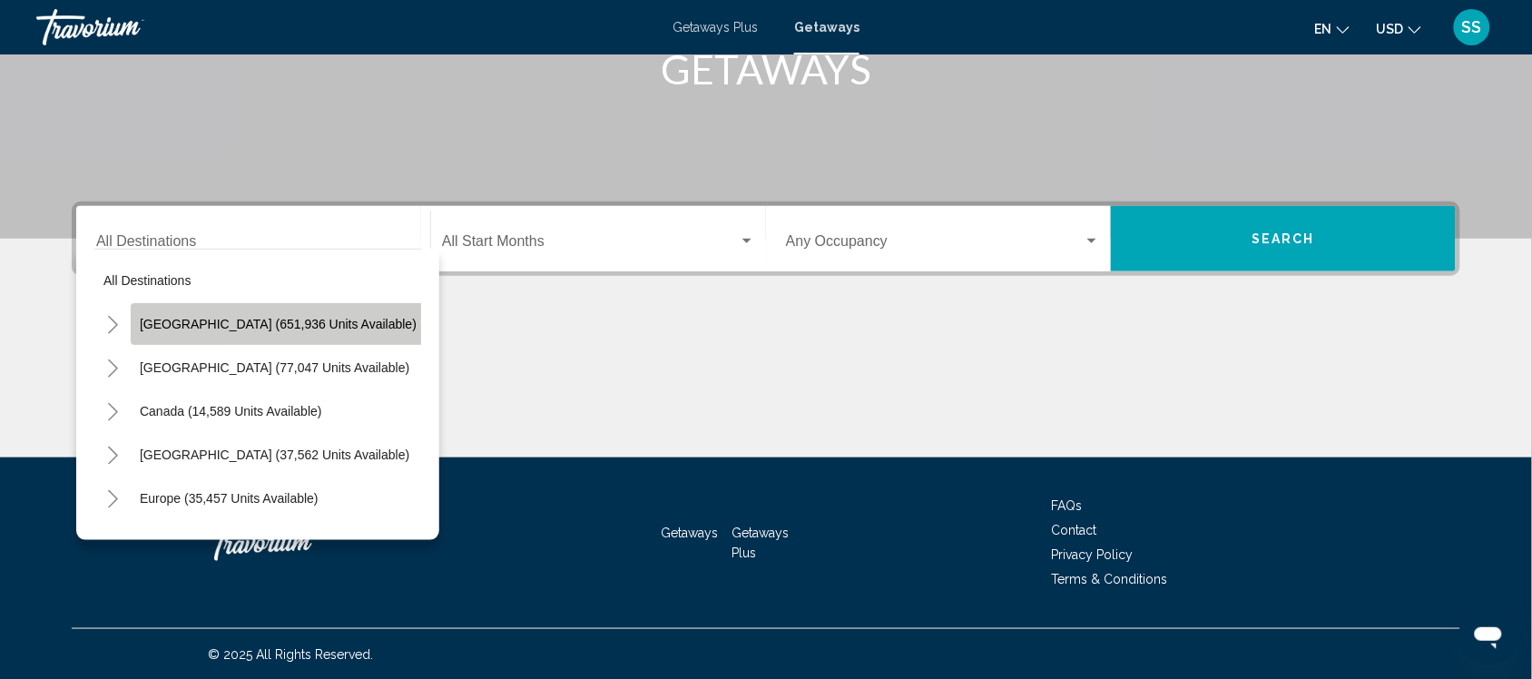
click at [300, 314] on button "United States (651,936 units available)" at bounding box center [278, 324] width 295 height 42
type input "**********"
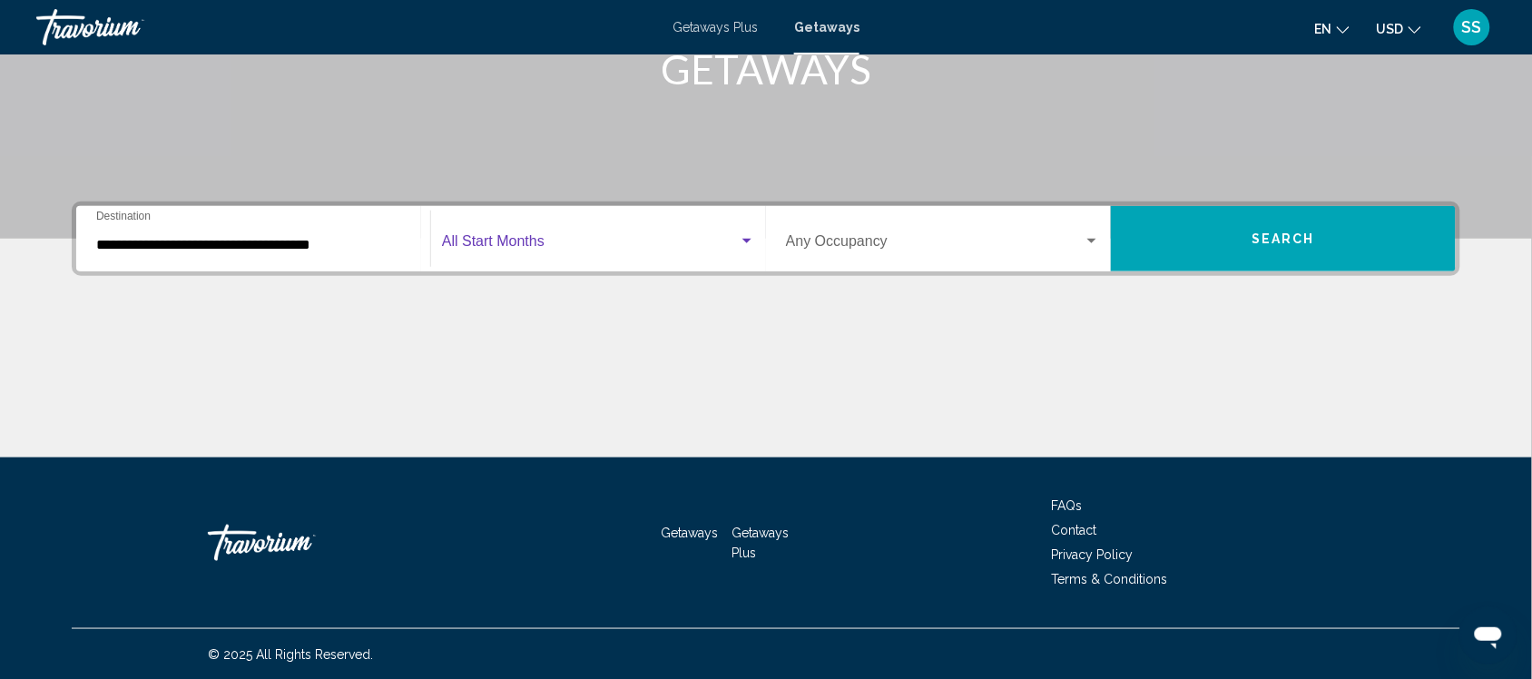
click at [746, 236] on div "Search widget" at bounding box center [747, 241] width 16 height 15
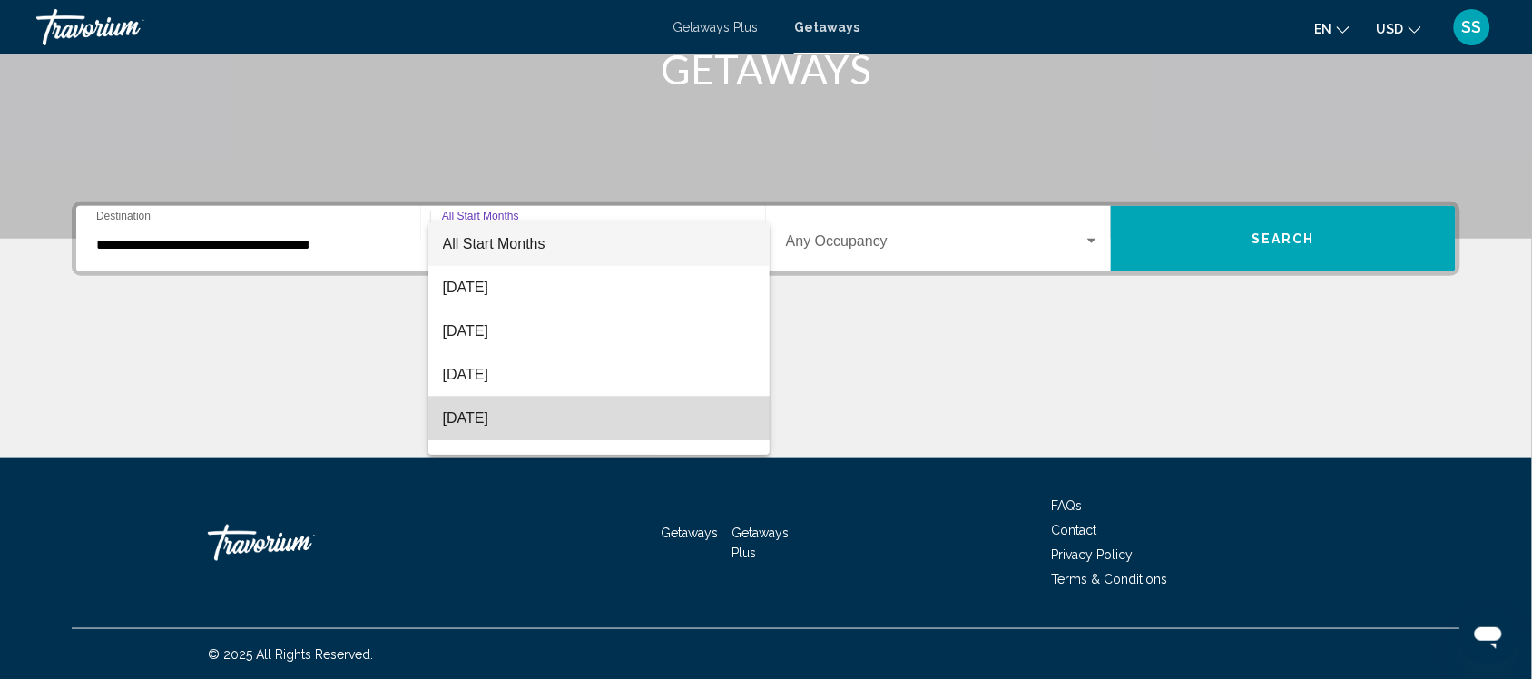
click at [674, 409] on span "[DATE]" at bounding box center [599, 419] width 313 height 44
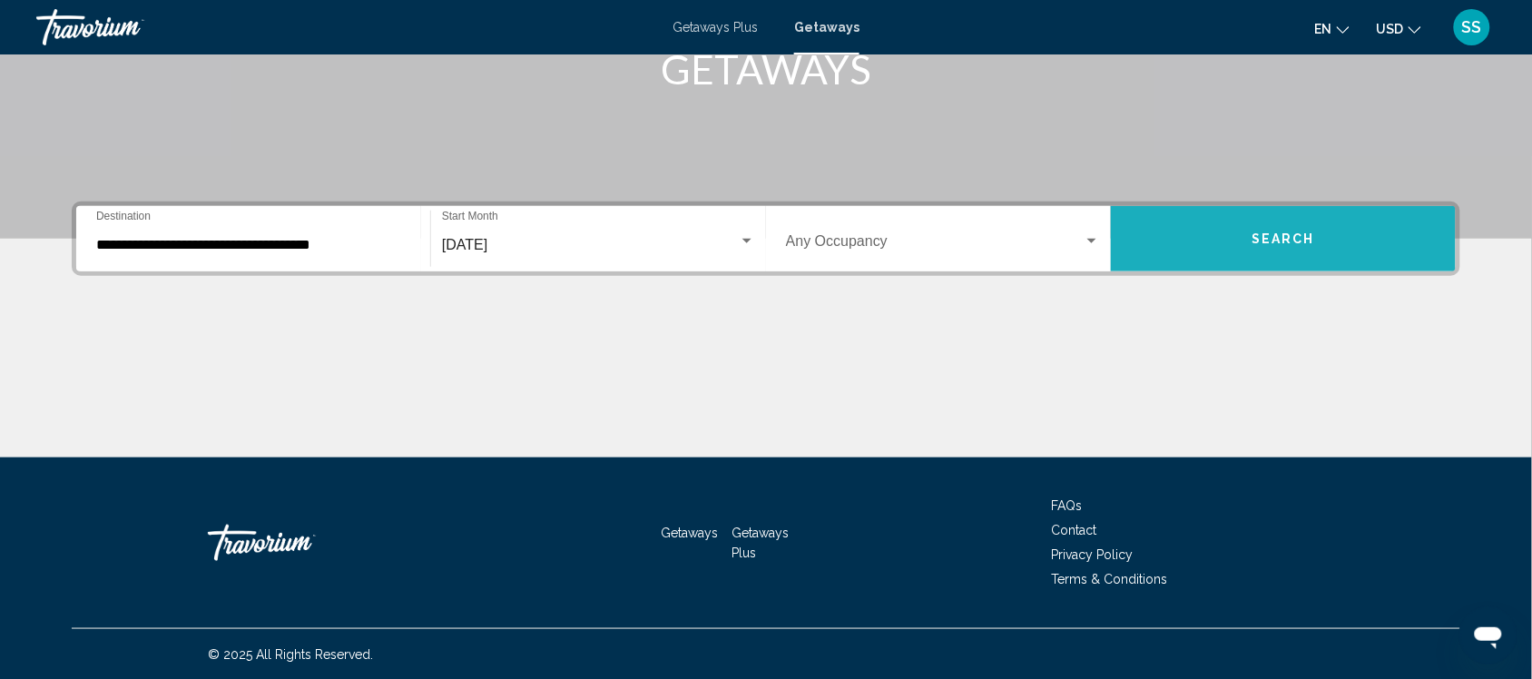
click at [1230, 245] on button "Search" at bounding box center [1283, 238] width 345 height 65
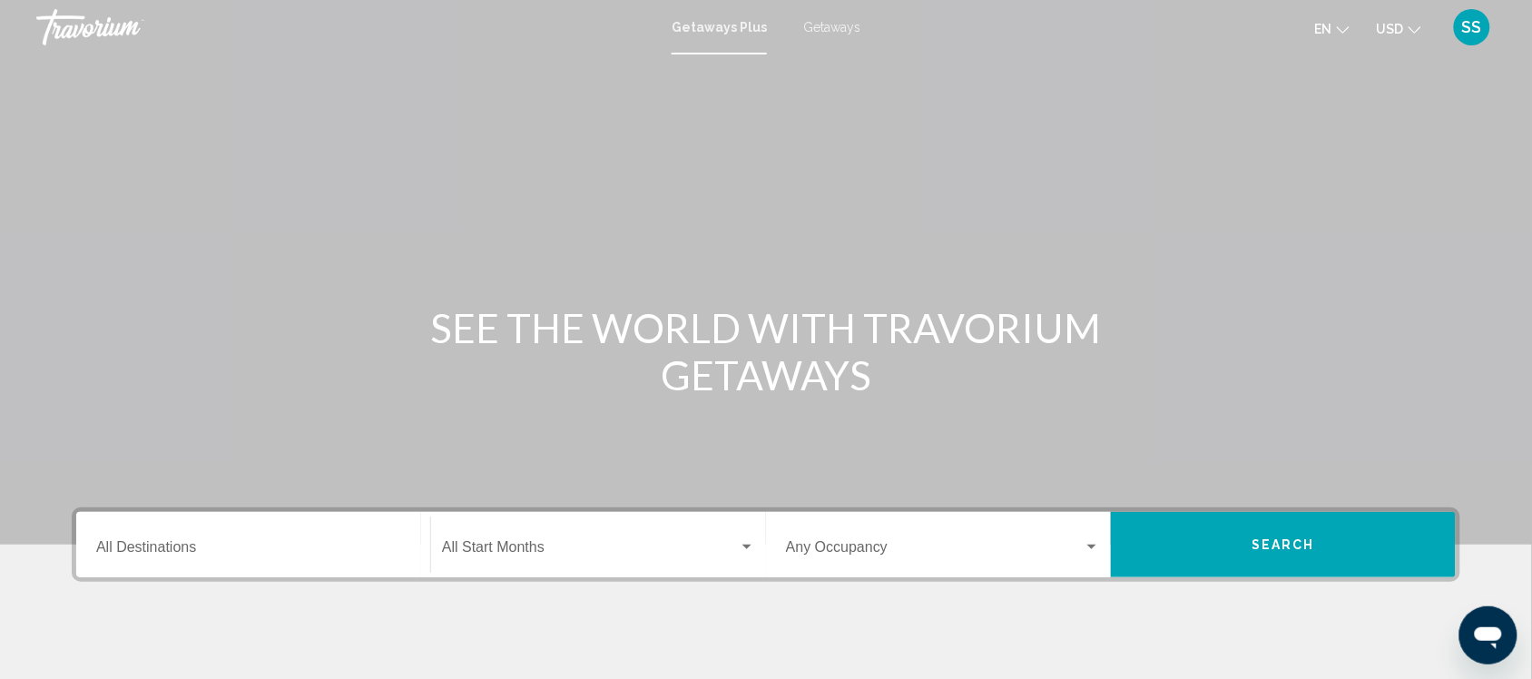
click at [835, 25] on span "Getaways" at bounding box center [831, 27] width 57 height 15
click at [178, 556] on input "Destination All Destinations" at bounding box center [253, 551] width 314 height 16
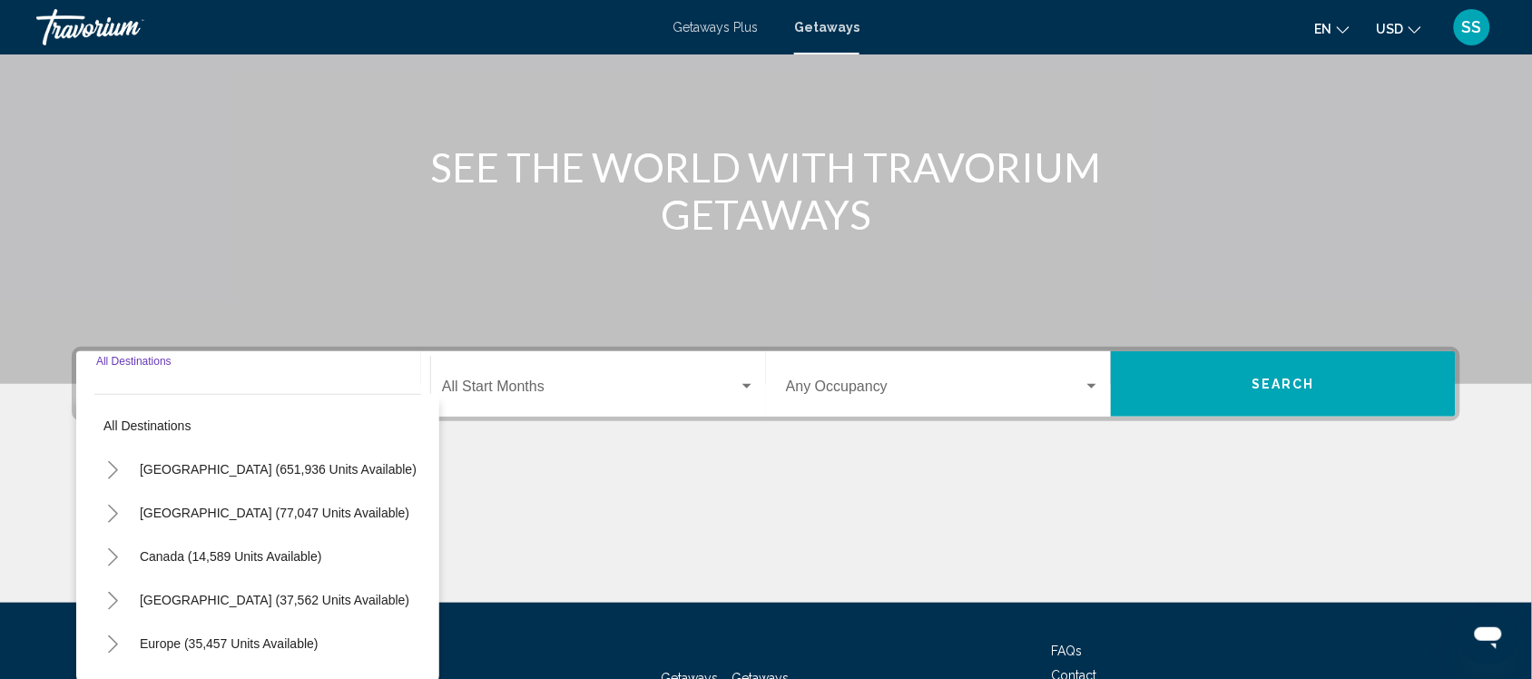
scroll to position [306, 0]
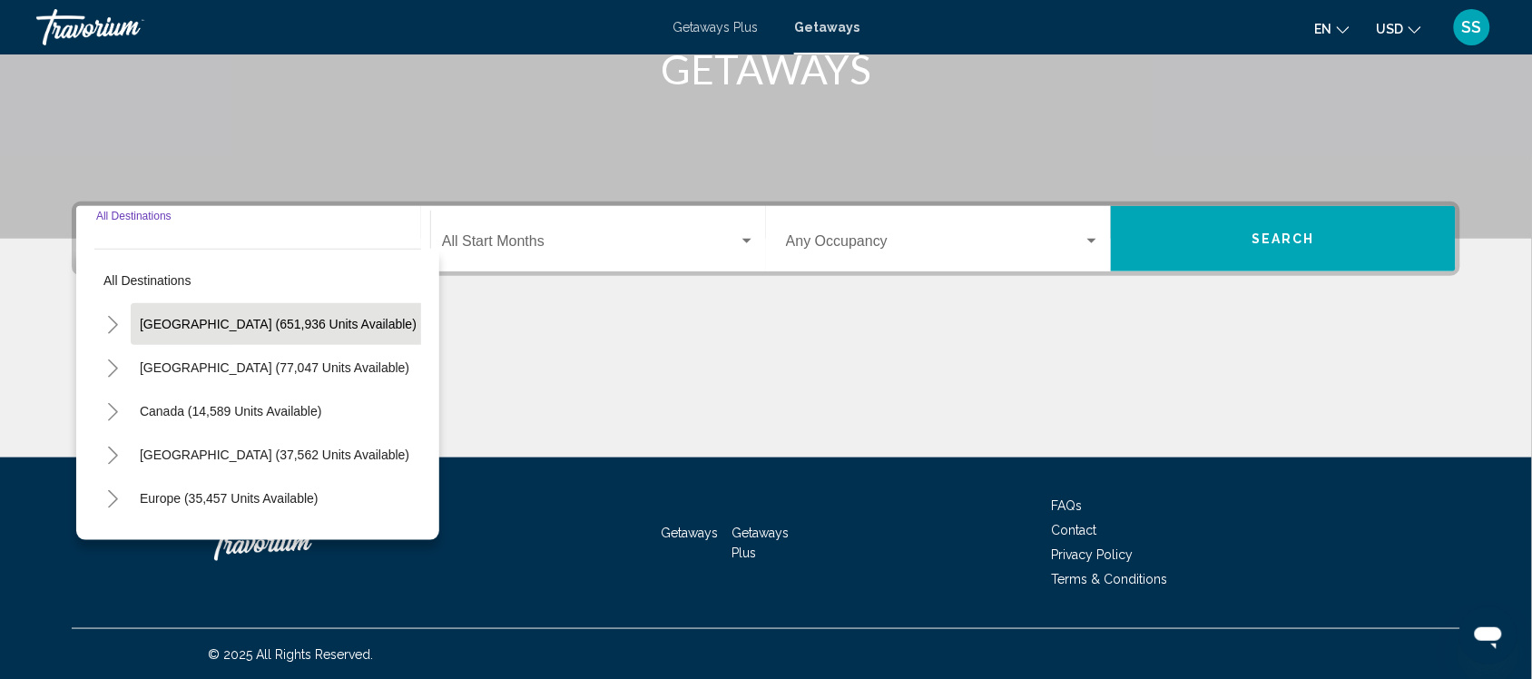
click at [252, 318] on span "United States (651,936 units available)" at bounding box center [278, 324] width 277 height 15
type input "**********"
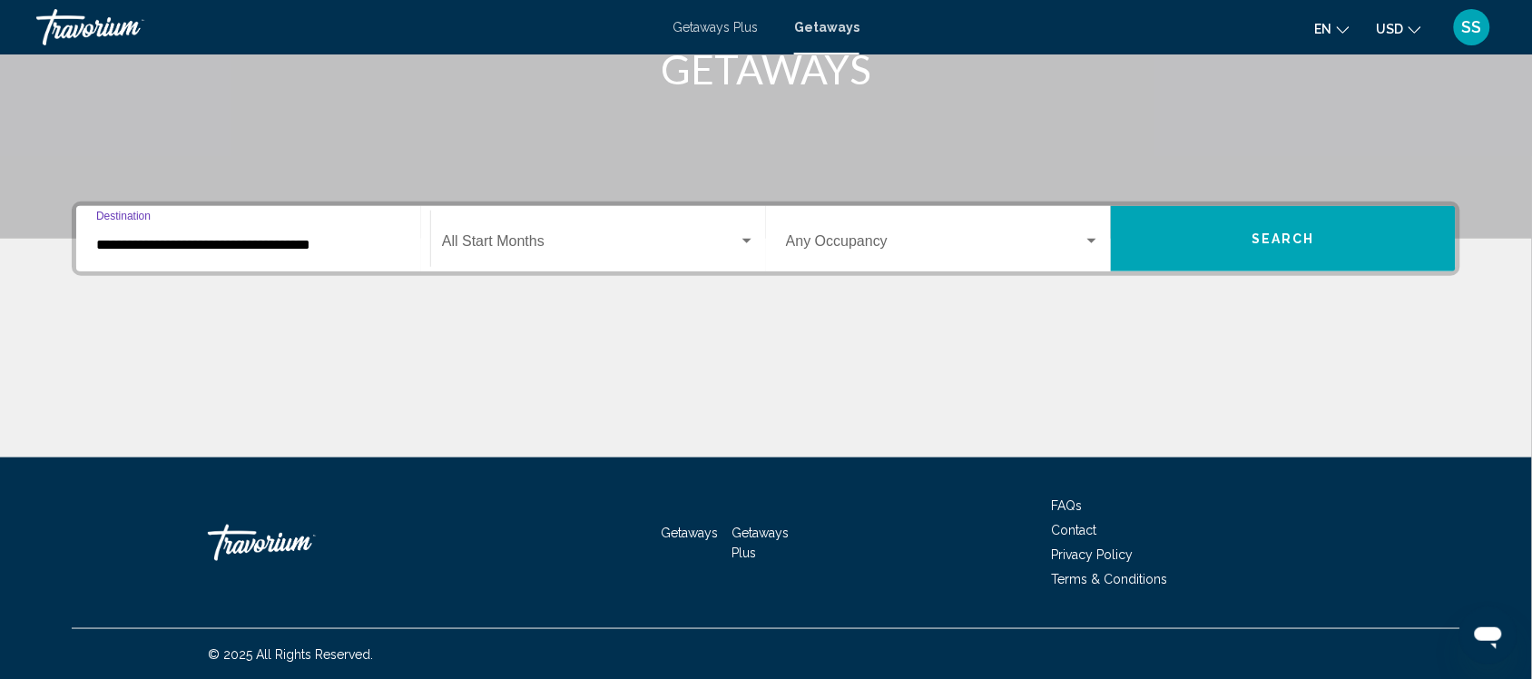
click at [541, 241] on span "Search widget" at bounding box center [590, 245] width 297 height 16
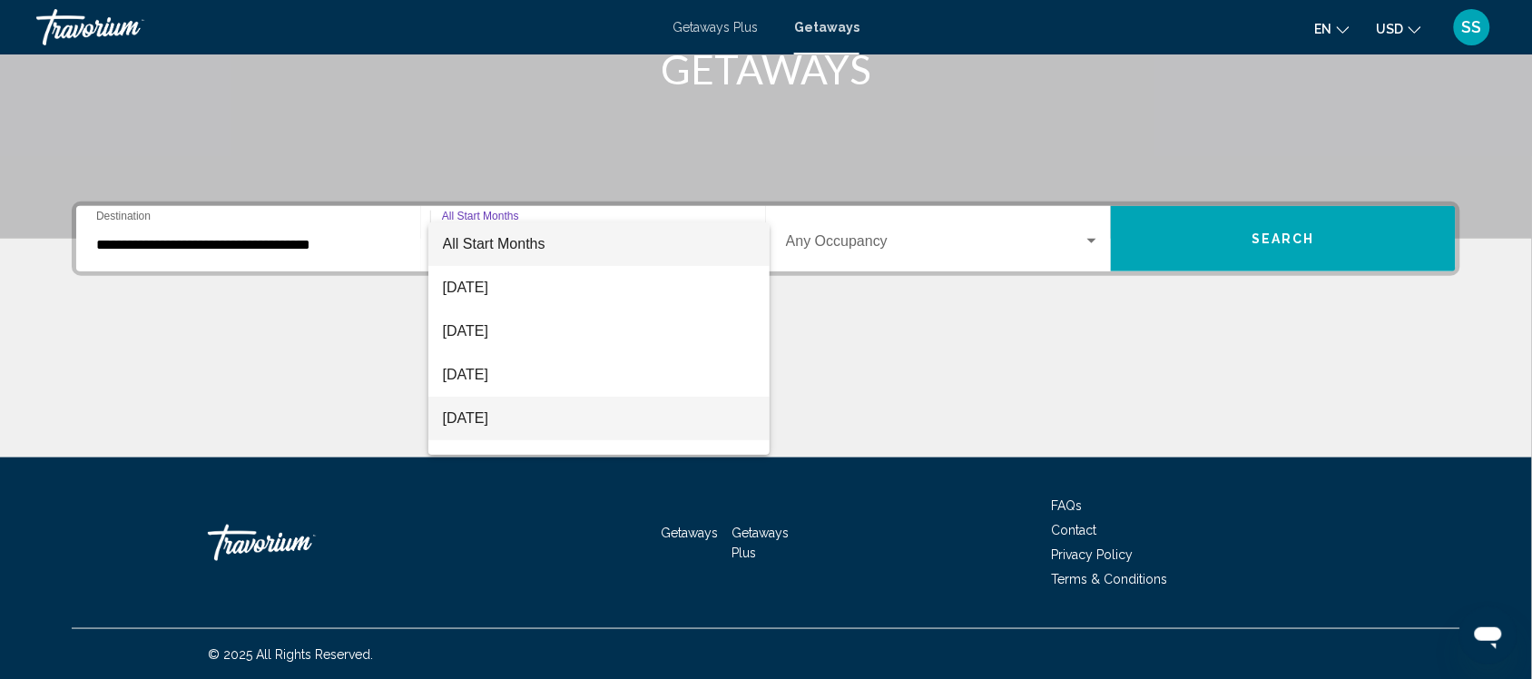
click at [663, 411] on span "[DATE]" at bounding box center [599, 419] width 313 height 44
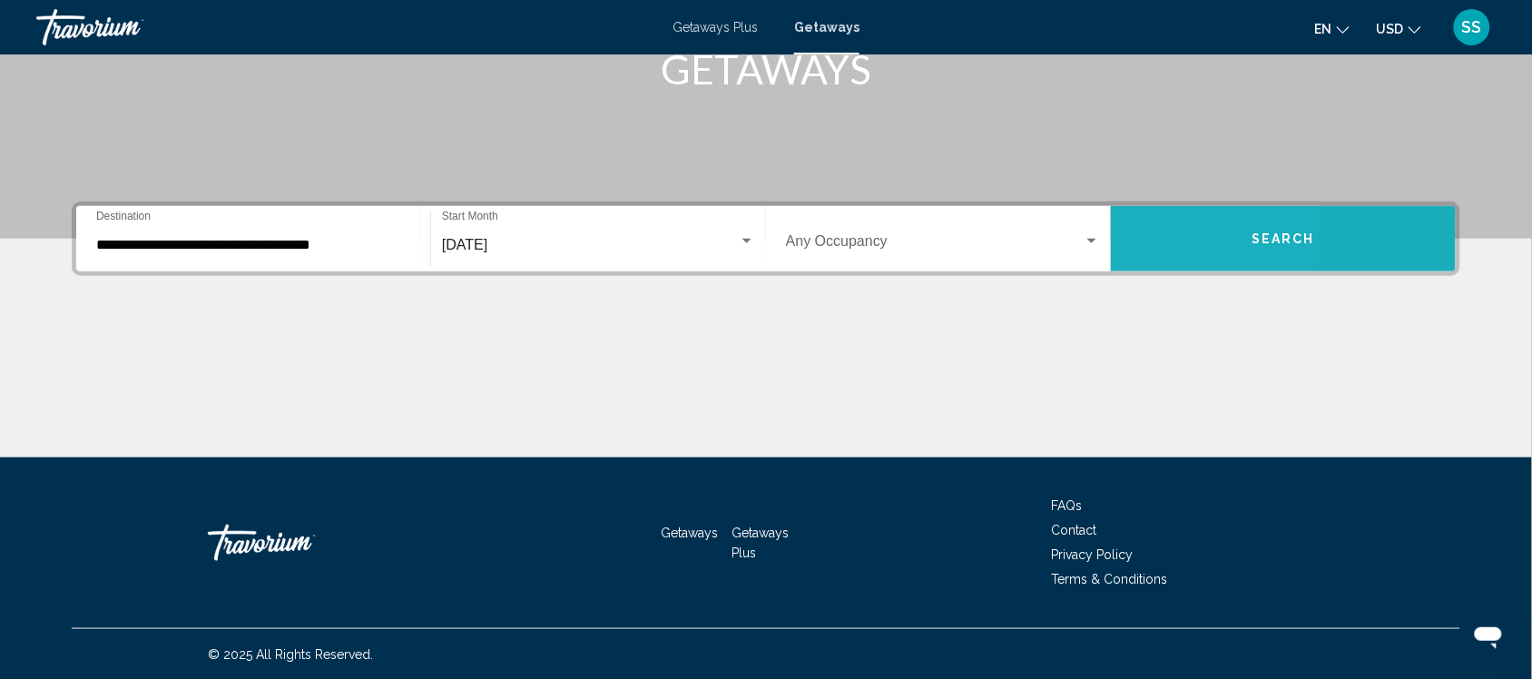
click at [1158, 246] on button "Search" at bounding box center [1283, 238] width 345 height 65
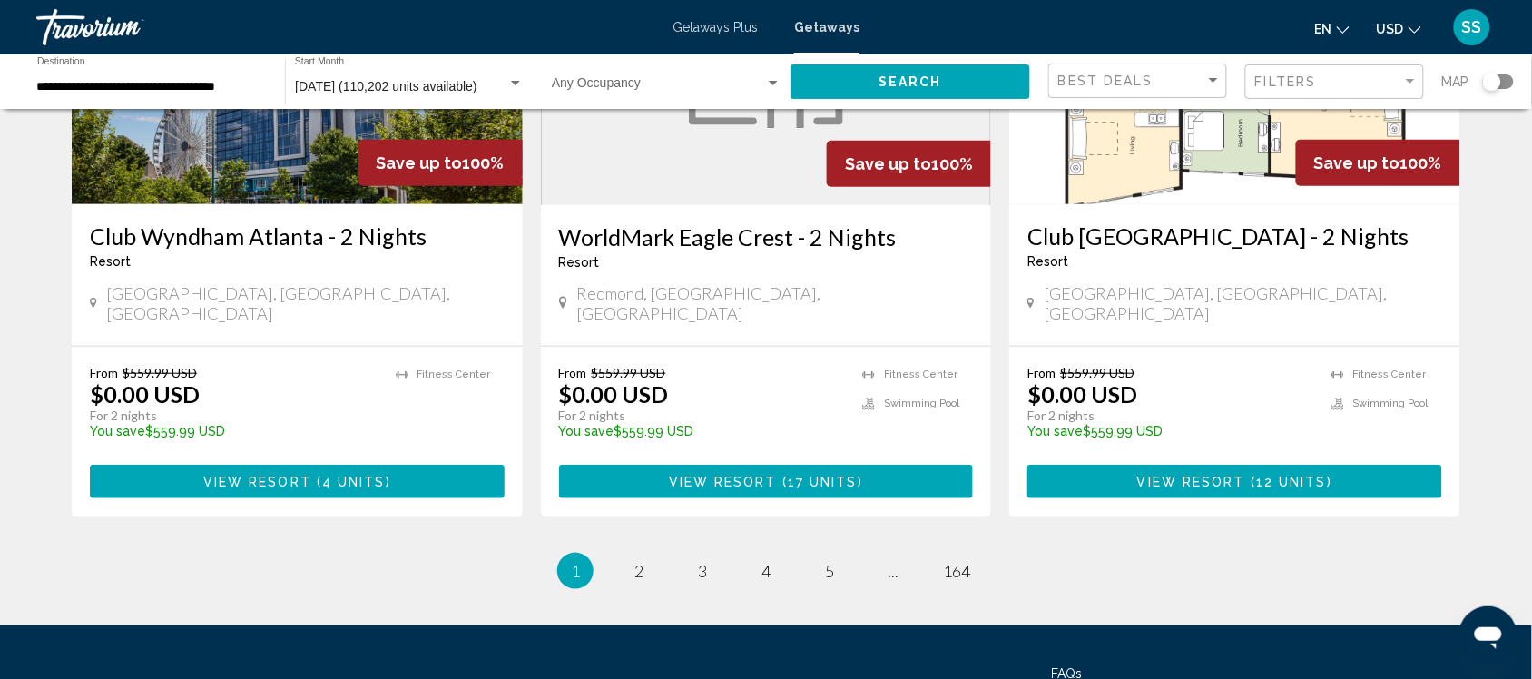
scroll to position [2290, 0]
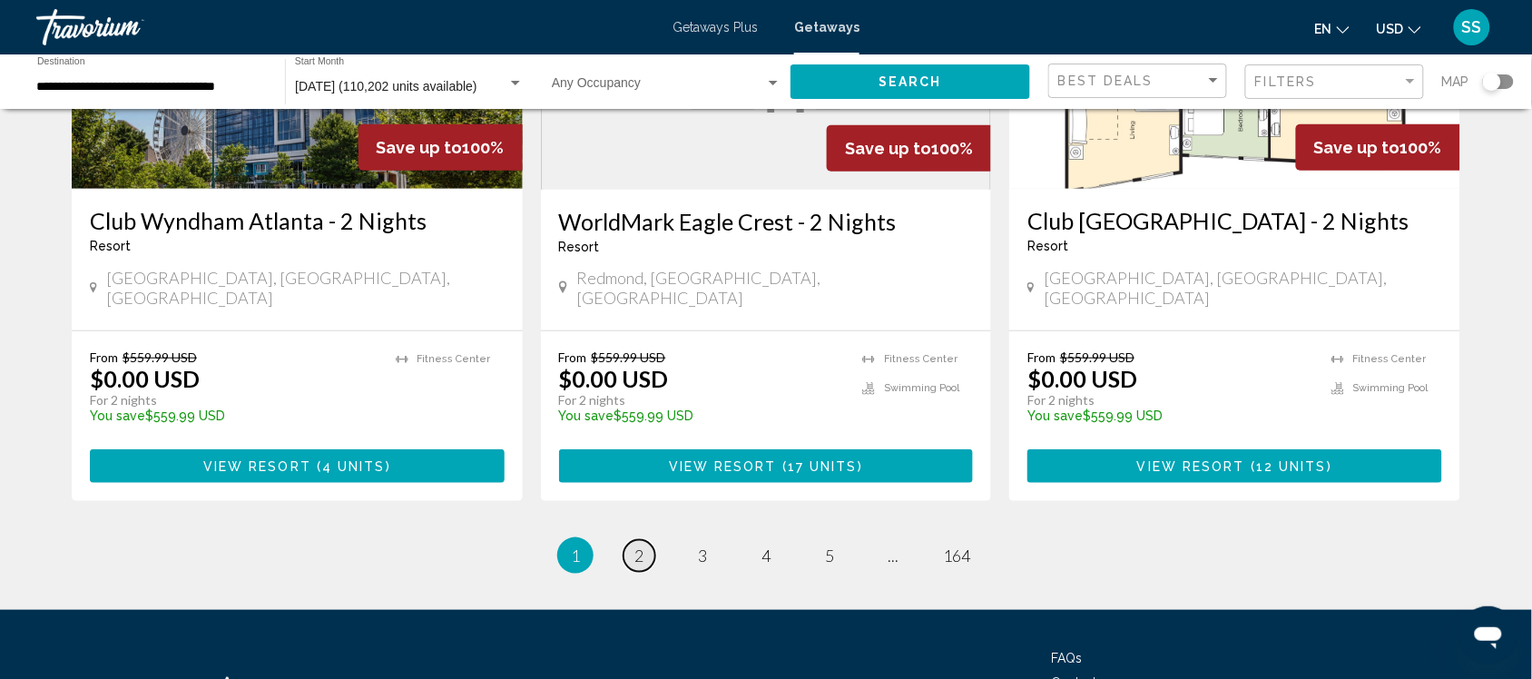
click at [640, 546] on span "2" at bounding box center [639, 556] width 9 height 20
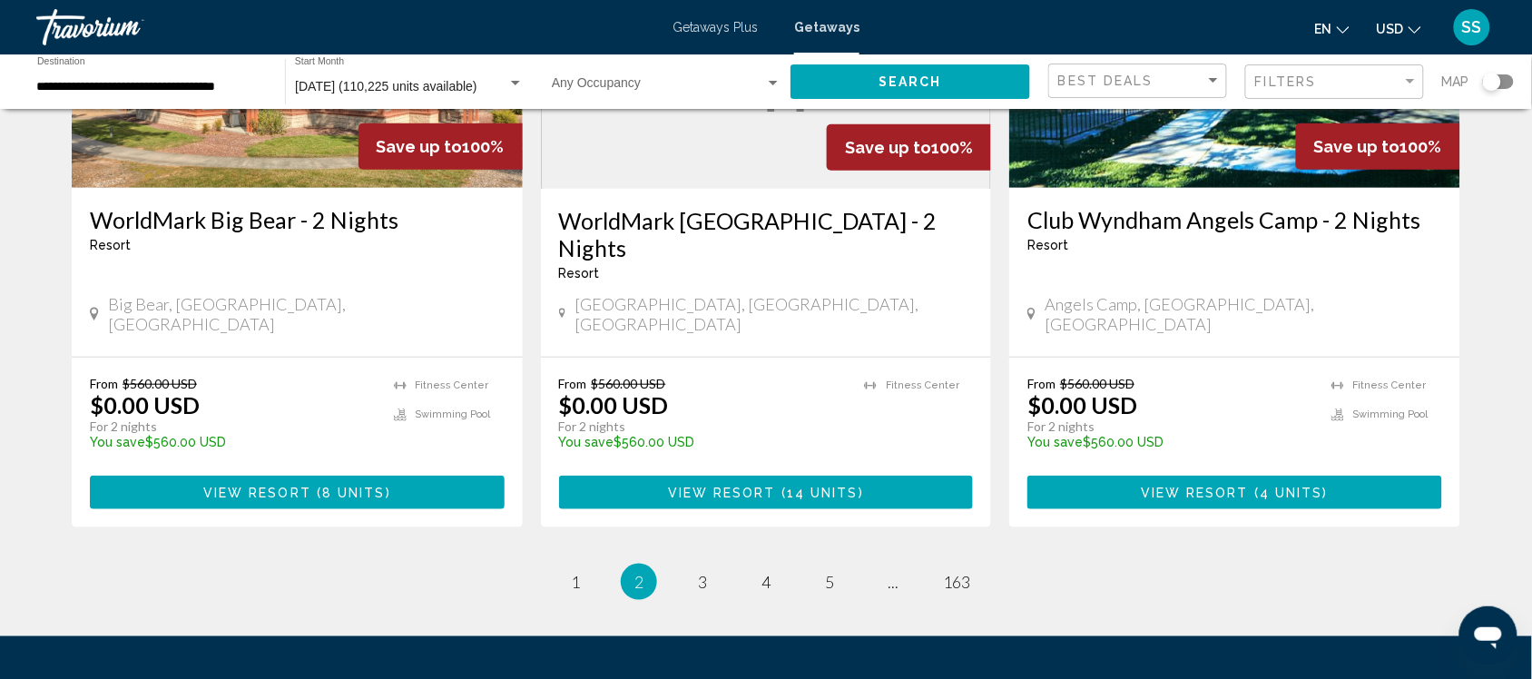
scroll to position [2363, 0]
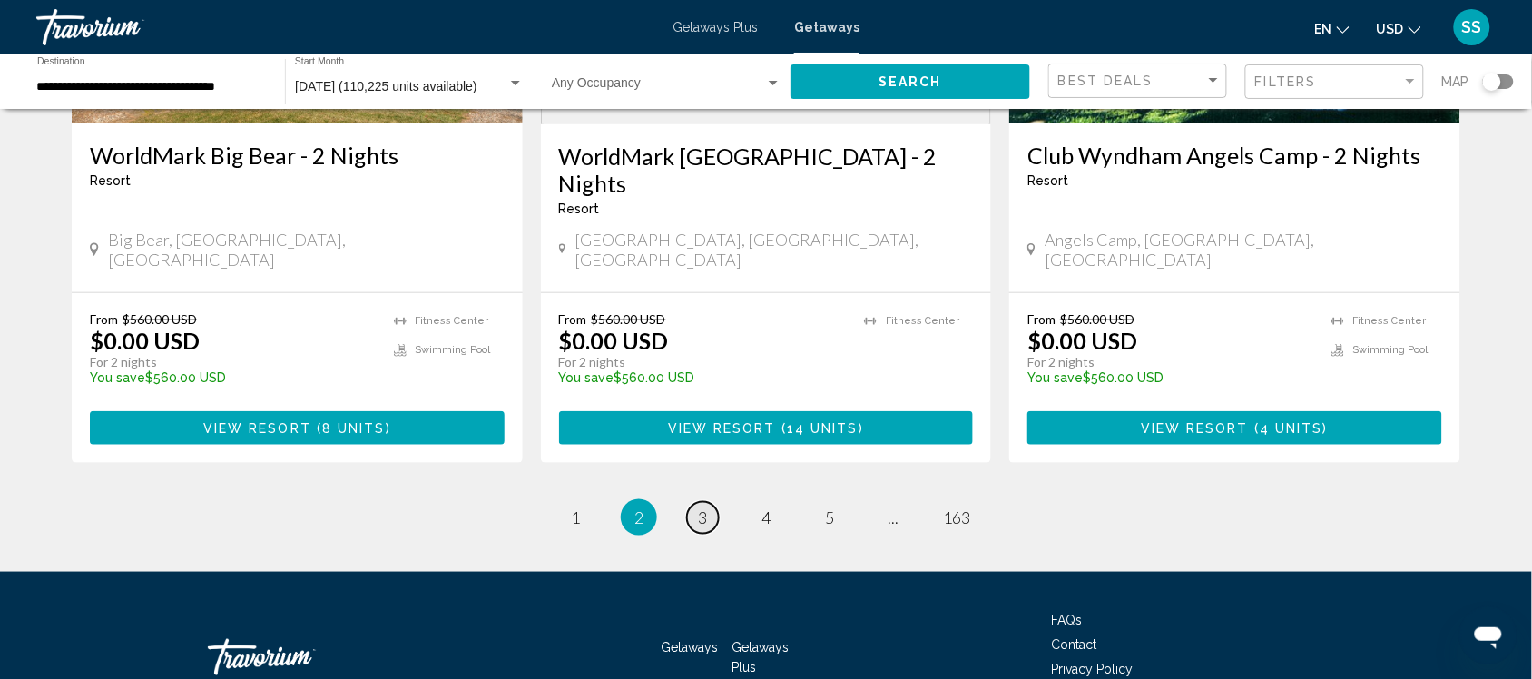
click at [698, 507] on span "3" at bounding box center [702, 517] width 9 height 20
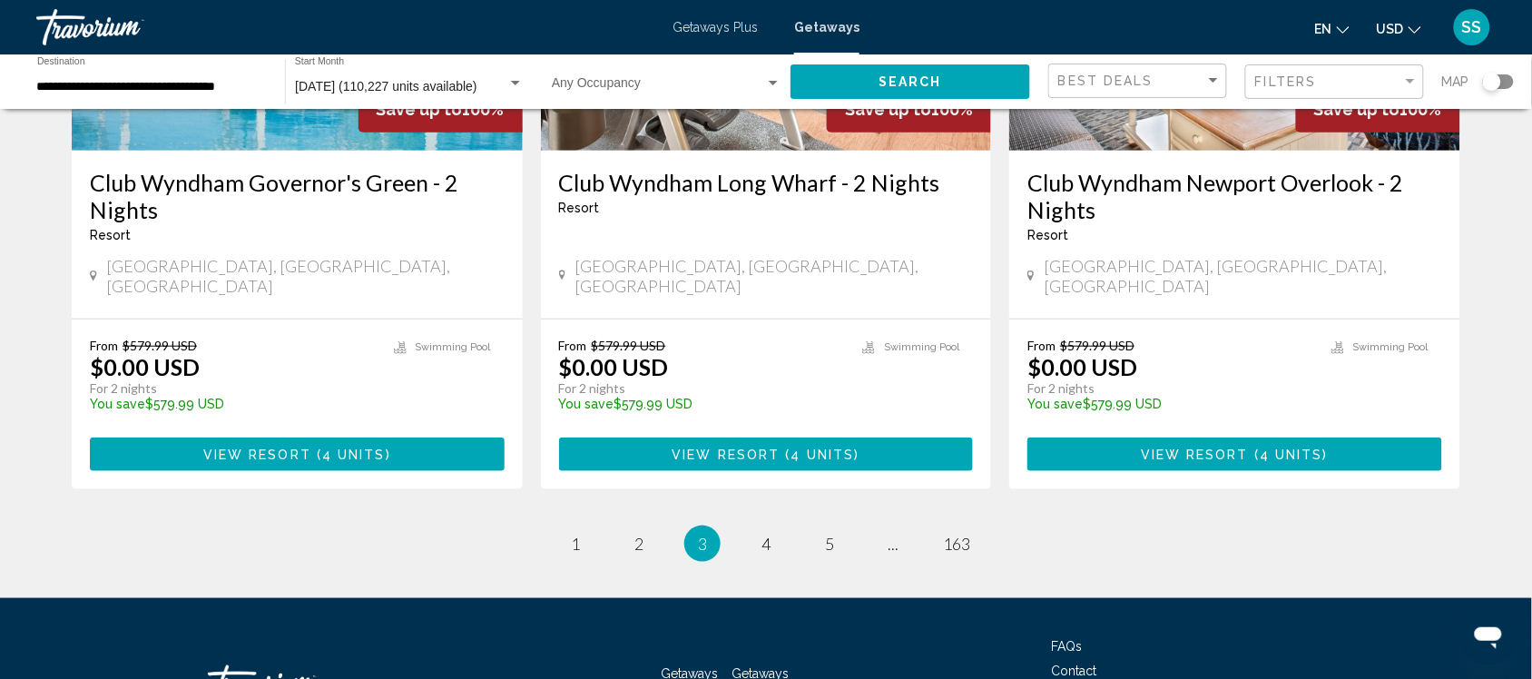
scroll to position [2388, 0]
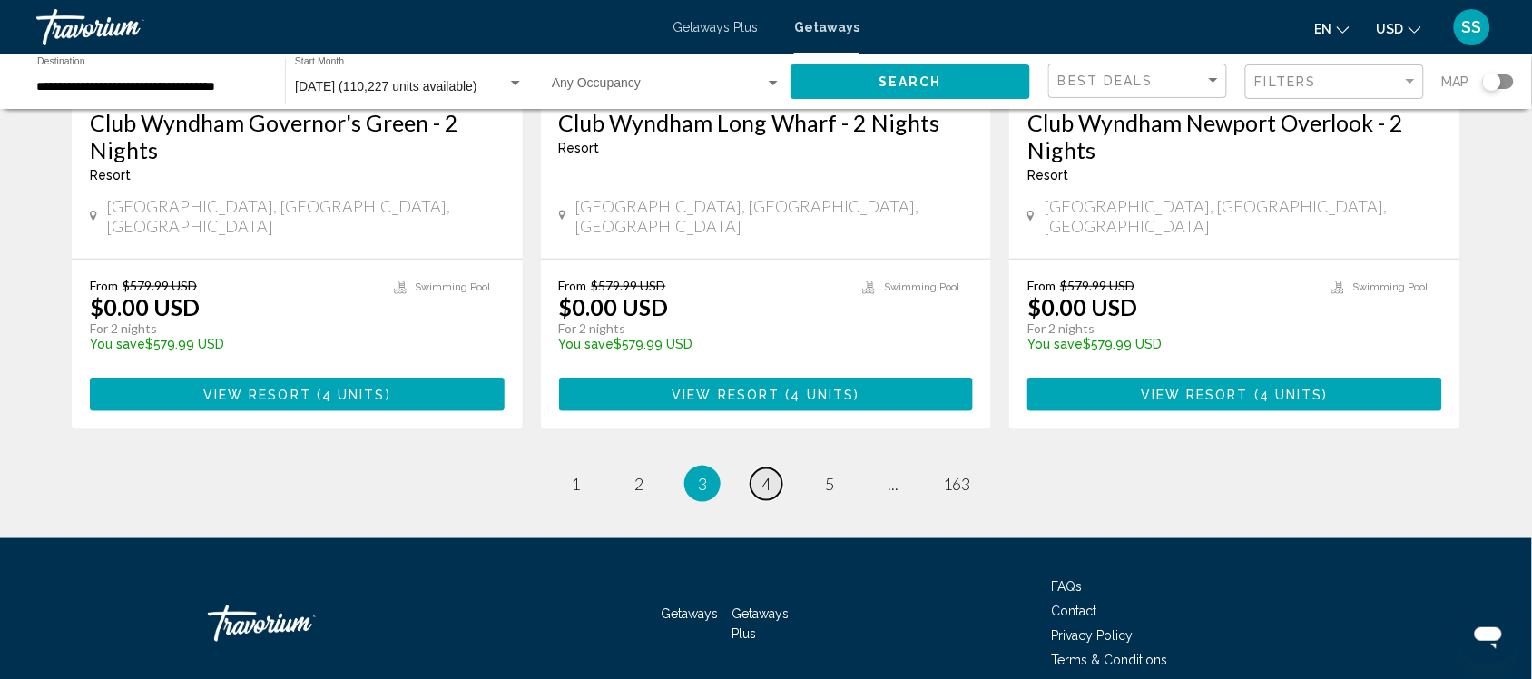
click at [774, 468] on link "page 4" at bounding box center [767, 484] width 32 height 32
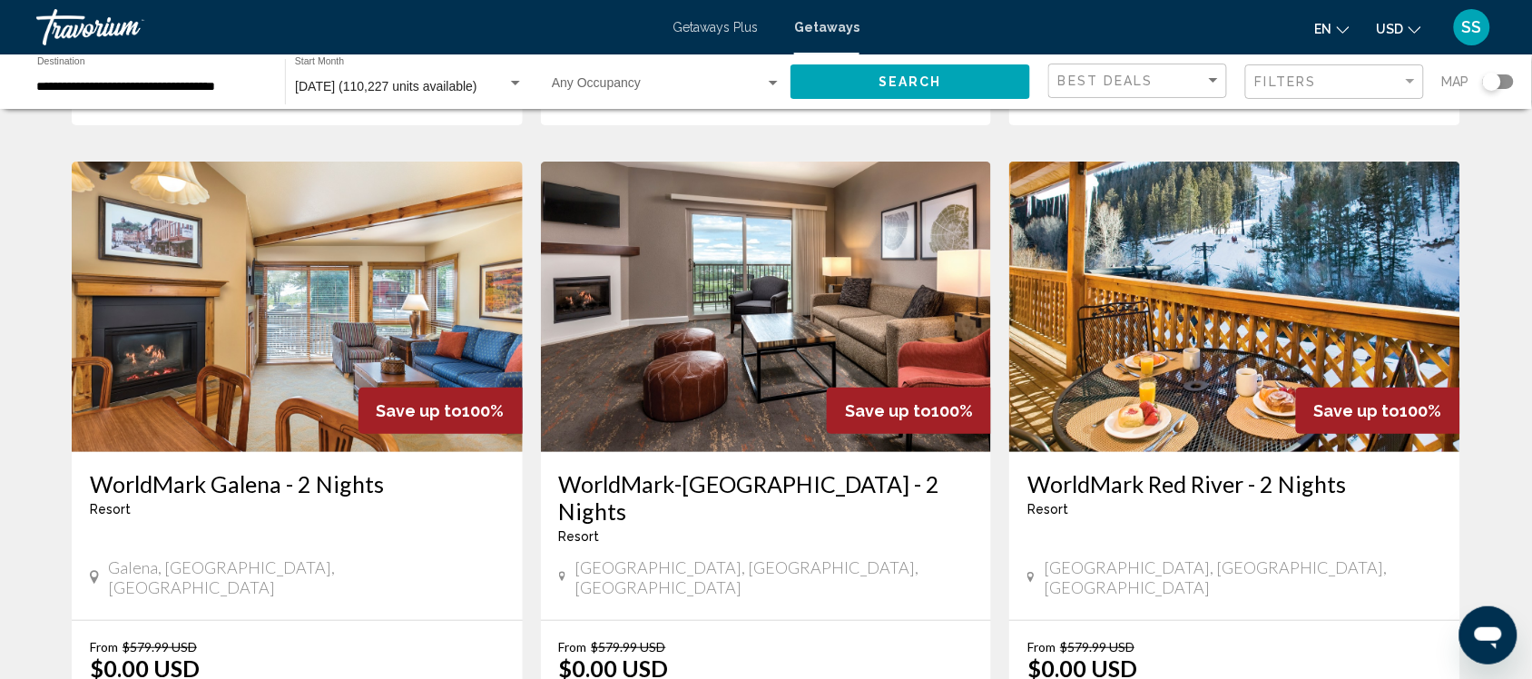
scroll to position [2308, 0]
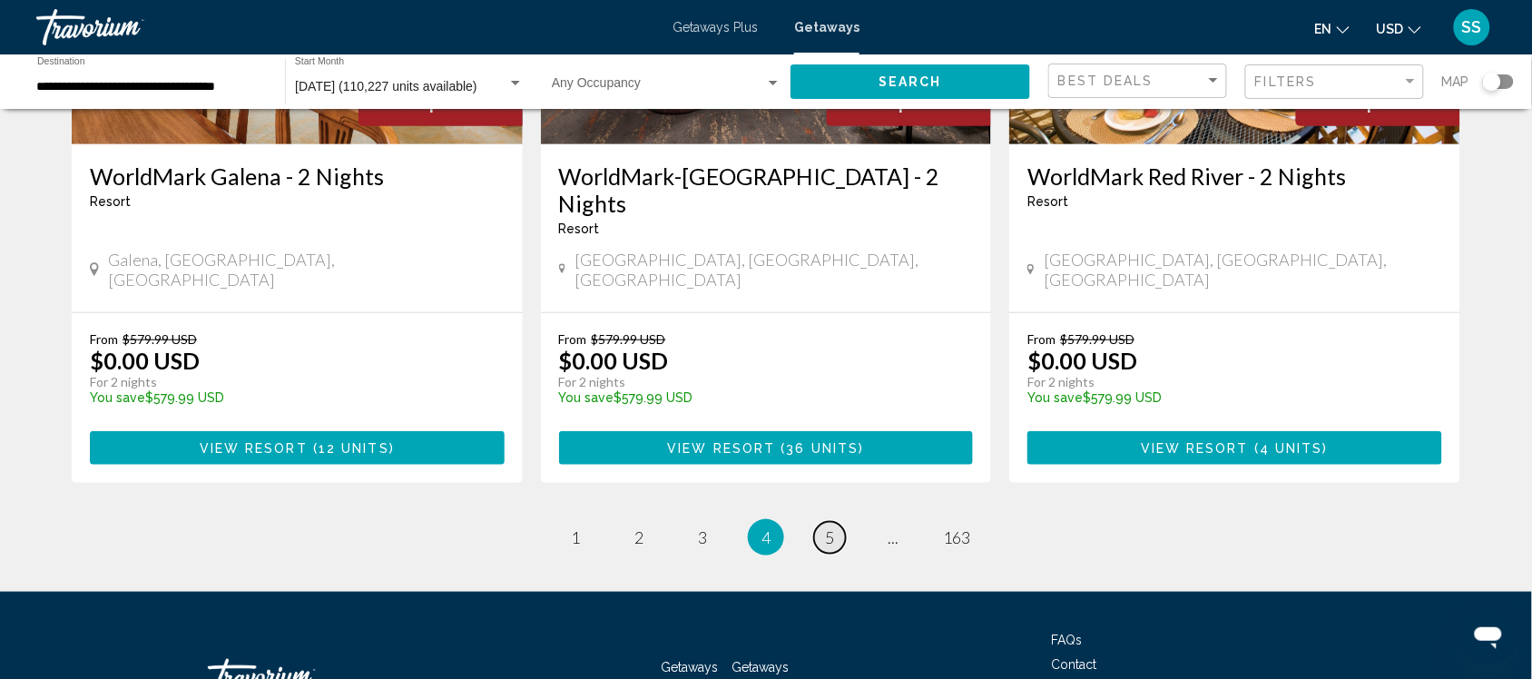
click at [819, 522] on link "page 5" at bounding box center [830, 538] width 32 height 32
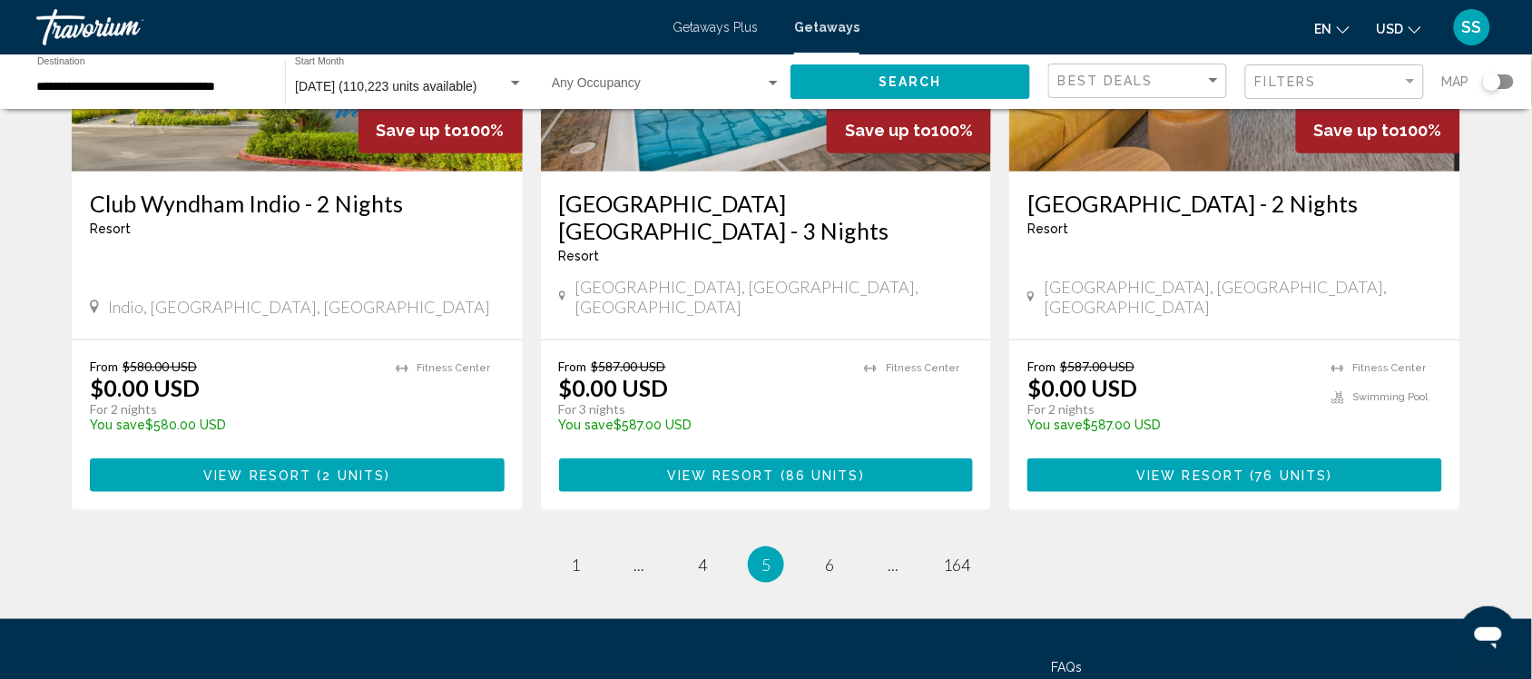
scroll to position [2335, 0]
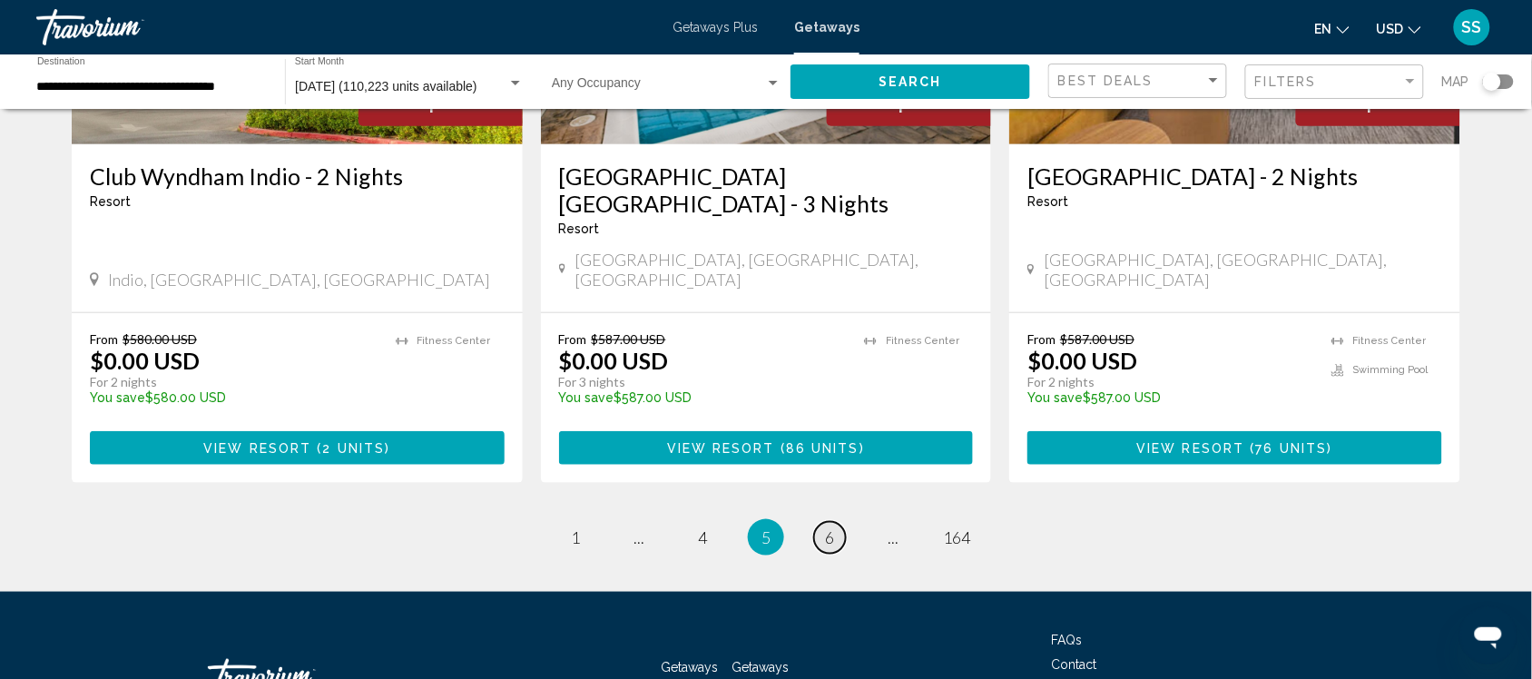
click at [820, 522] on link "page 6" at bounding box center [830, 538] width 32 height 32
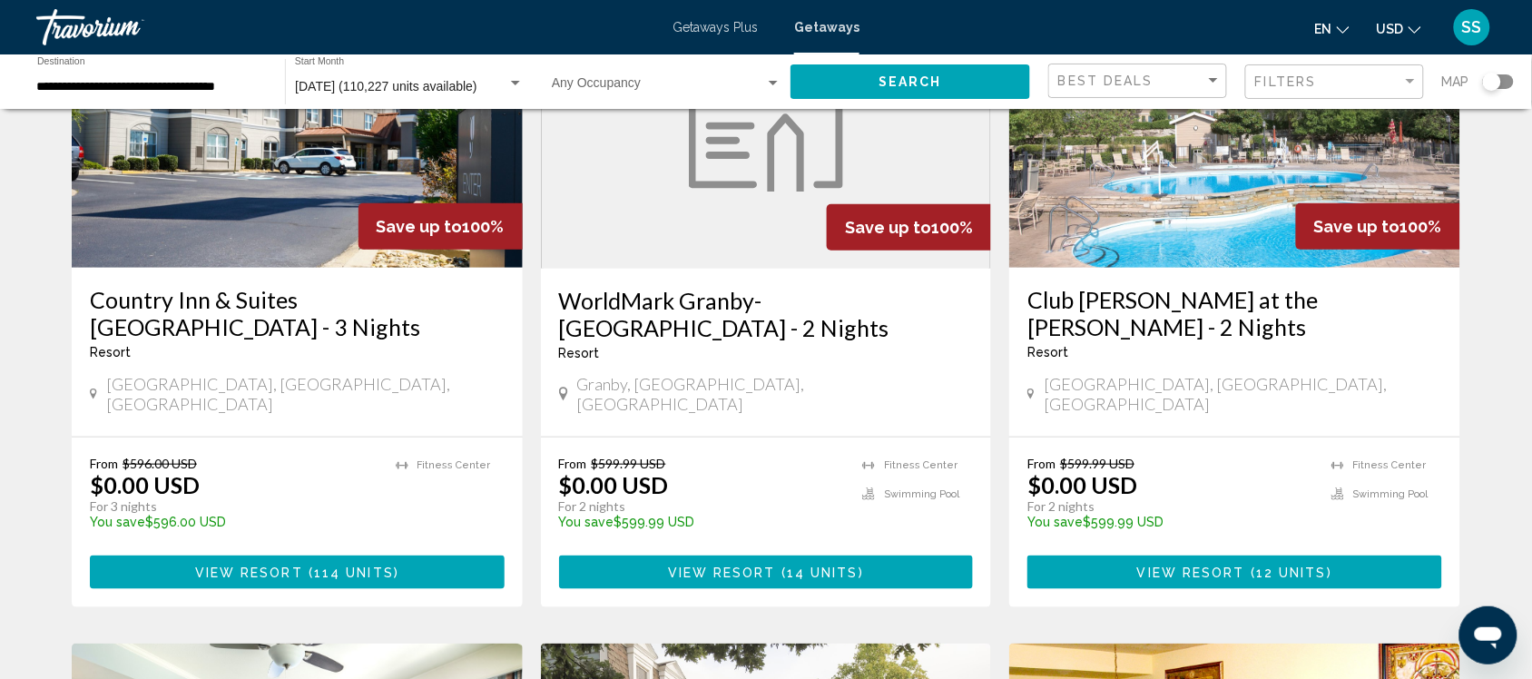
scroll to position [184, 0]
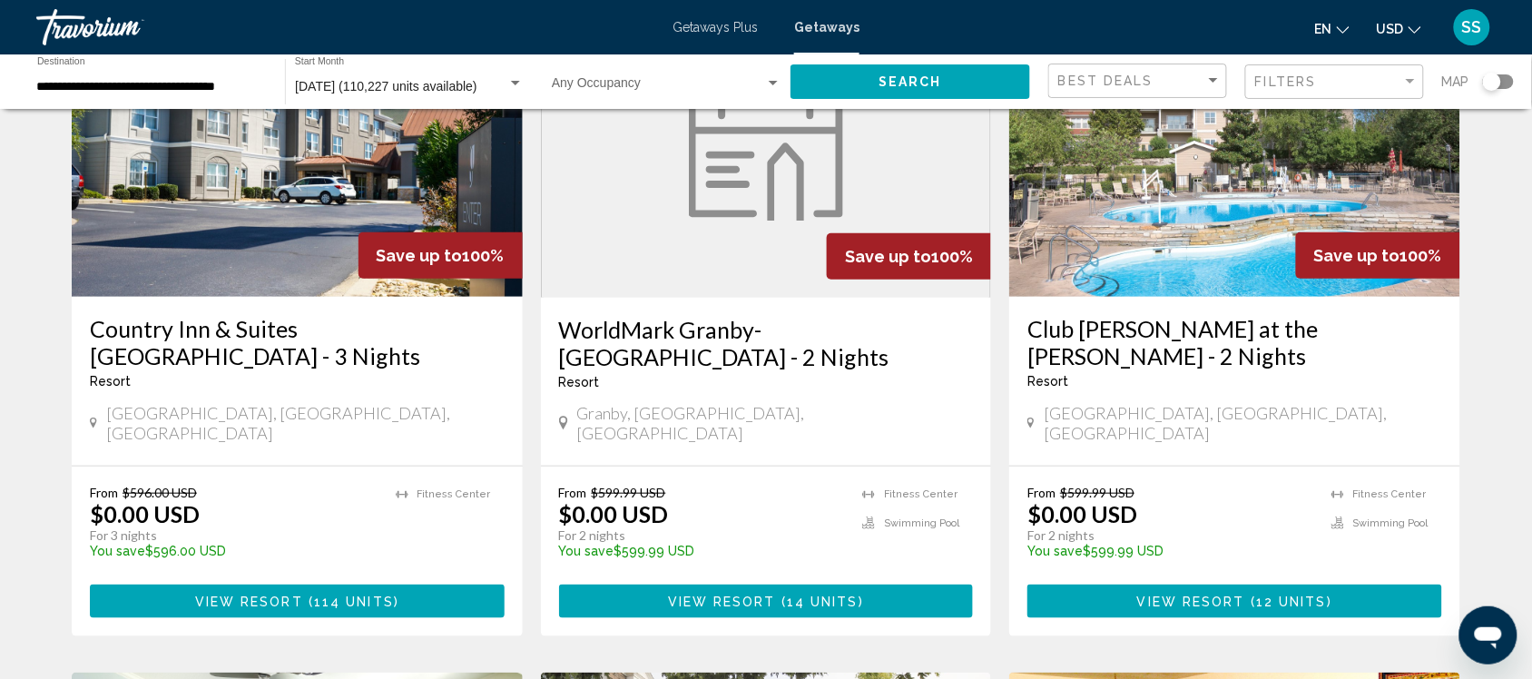
click at [1158, 154] on img "Main content" at bounding box center [1235, 151] width 451 height 291
